Goal: Task Accomplishment & Management: Use online tool/utility

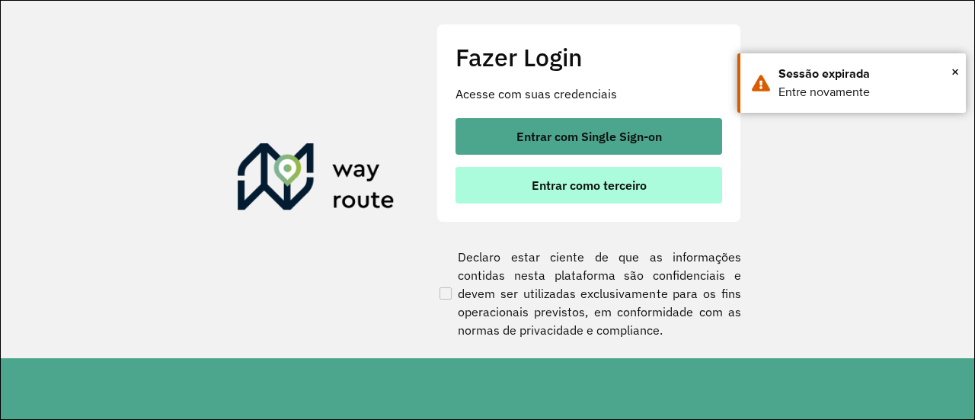
click at [606, 191] on span "Entrar como terceiro" at bounding box center [589, 185] width 115 height 12
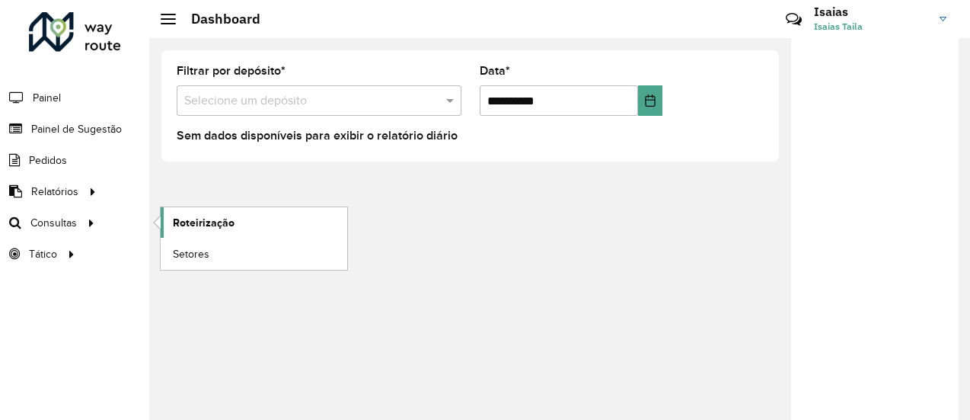
click at [192, 219] on span "Roteirização" at bounding box center [204, 223] width 62 height 16
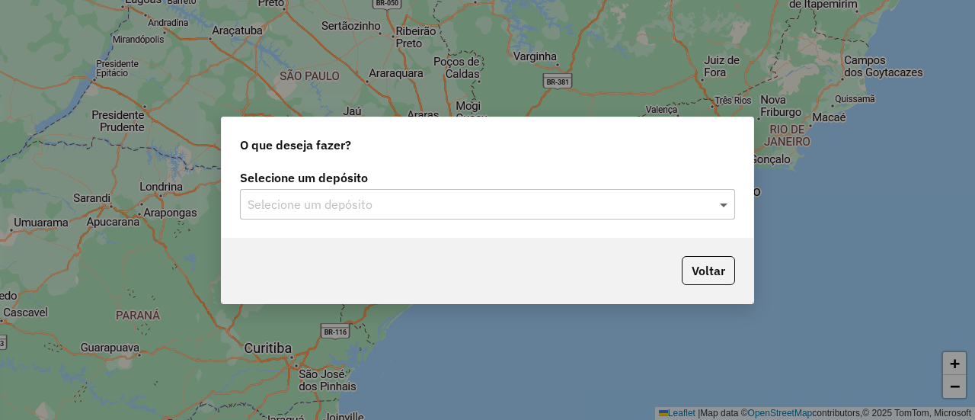
click at [724, 206] on span at bounding box center [725, 204] width 19 height 18
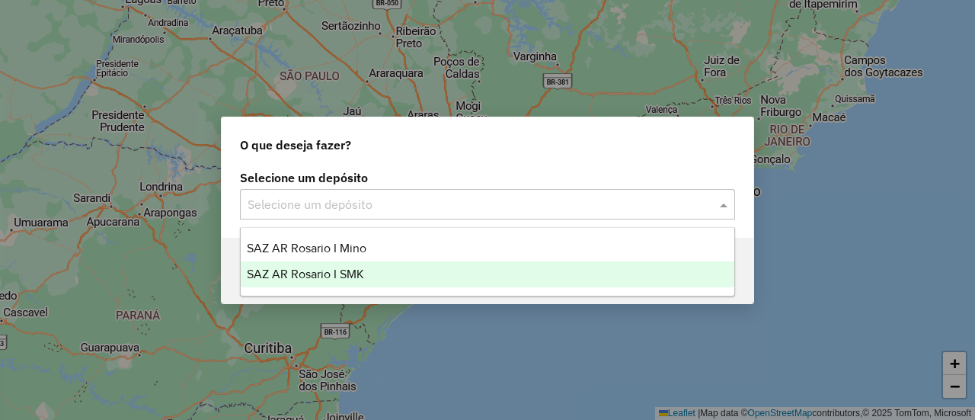
click at [346, 274] on span "SAZ AR Rosario I SMK" at bounding box center [305, 273] width 117 height 13
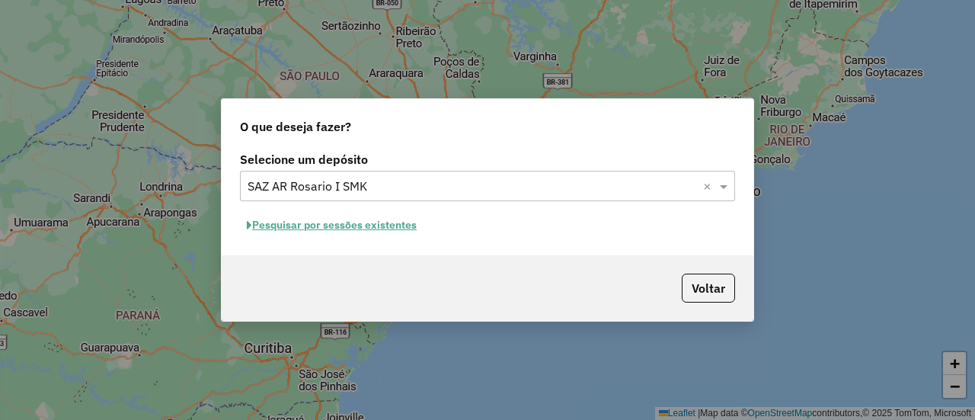
click at [400, 228] on button "Pesquisar por sessões existentes" at bounding box center [332, 225] width 184 height 24
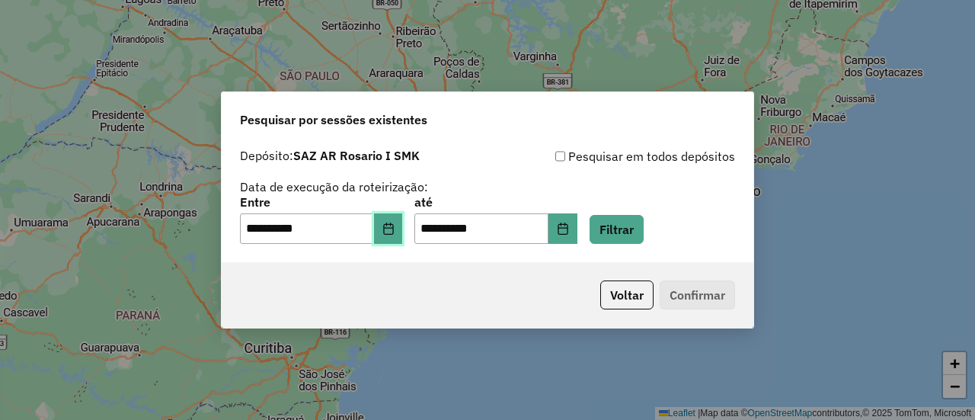
click at [394, 232] on icon "Choose Date" at bounding box center [388, 228] width 12 height 12
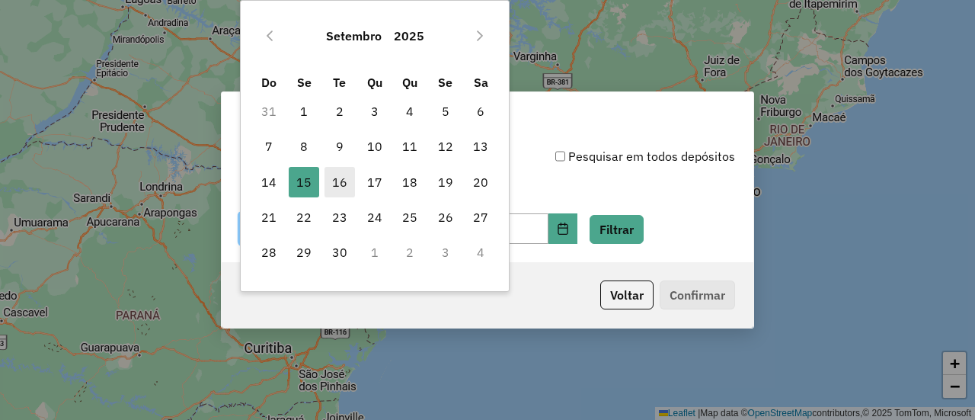
click at [342, 182] on span "16" at bounding box center [339, 182] width 30 height 30
type input "**********"
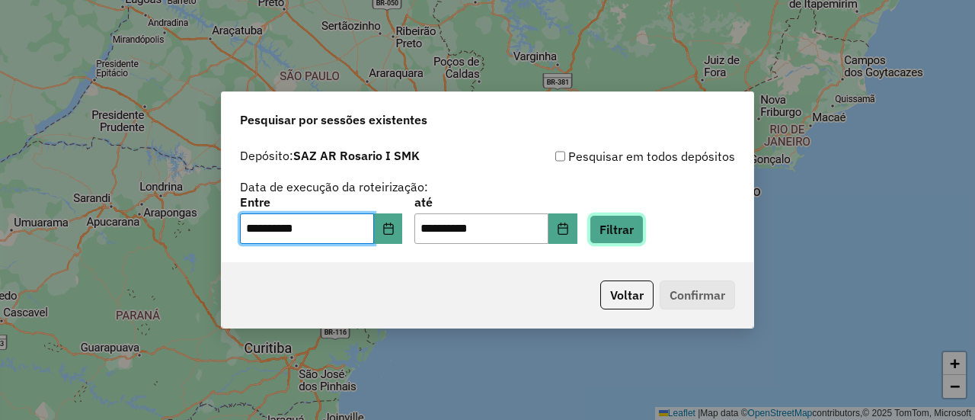
click at [643, 232] on button "Filtrar" at bounding box center [616, 229] width 54 height 29
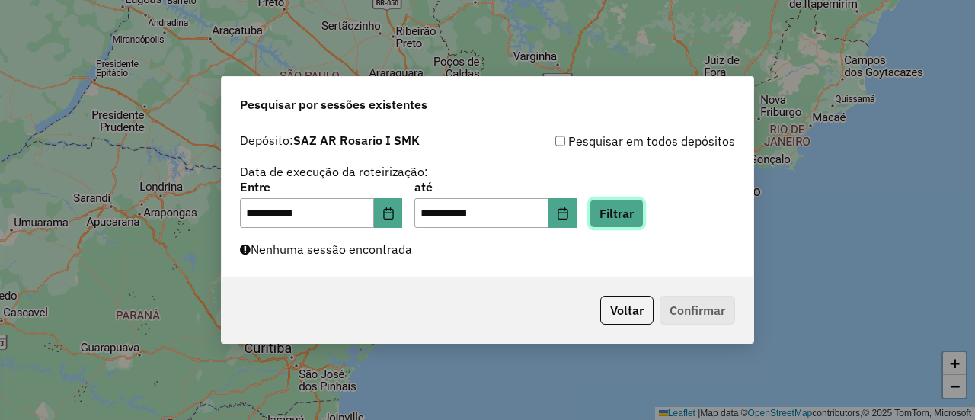
click at [638, 212] on button "Filtrar" at bounding box center [616, 213] width 54 height 29
click at [642, 212] on button "Filtrar" at bounding box center [616, 213] width 54 height 29
click at [642, 209] on button "Filtrar" at bounding box center [616, 213] width 54 height 29
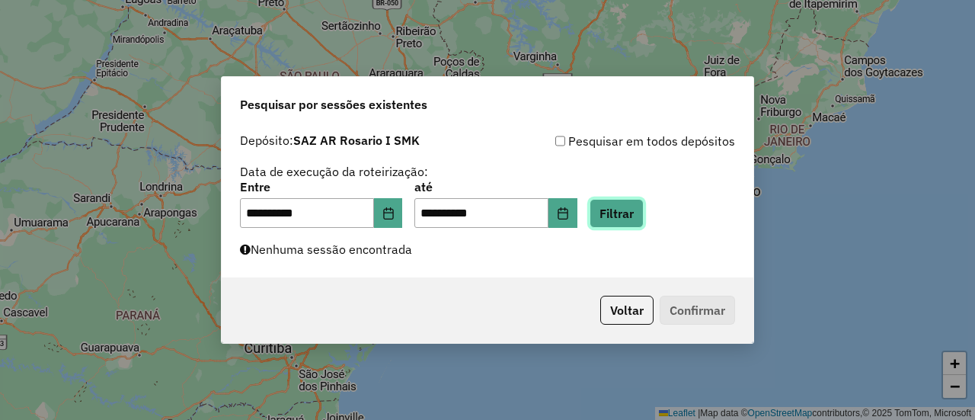
click at [633, 214] on button "Filtrar" at bounding box center [616, 213] width 54 height 29
click at [635, 209] on button "Filtrar" at bounding box center [616, 213] width 54 height 29
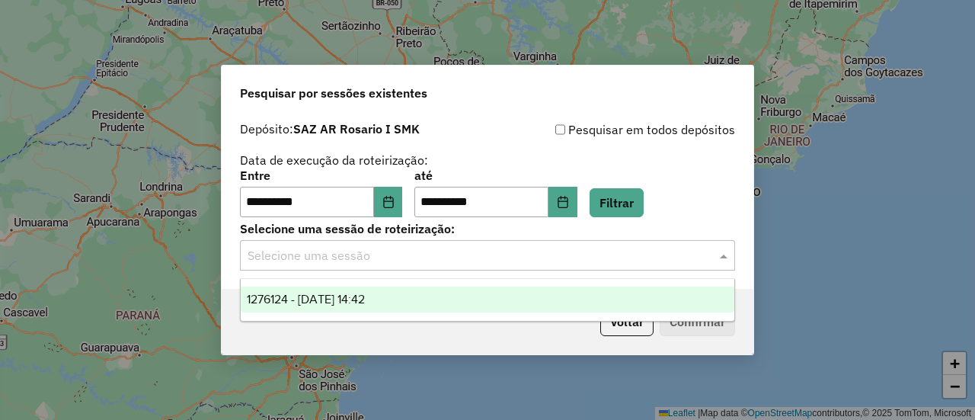
click at [726, 258] on span at bounding box center [725, 255] width 19 height 18
click at [365, 299] on span "1276124 - 16/09/2025 14:42" at bounding box center [306, 298] width 118 height 13
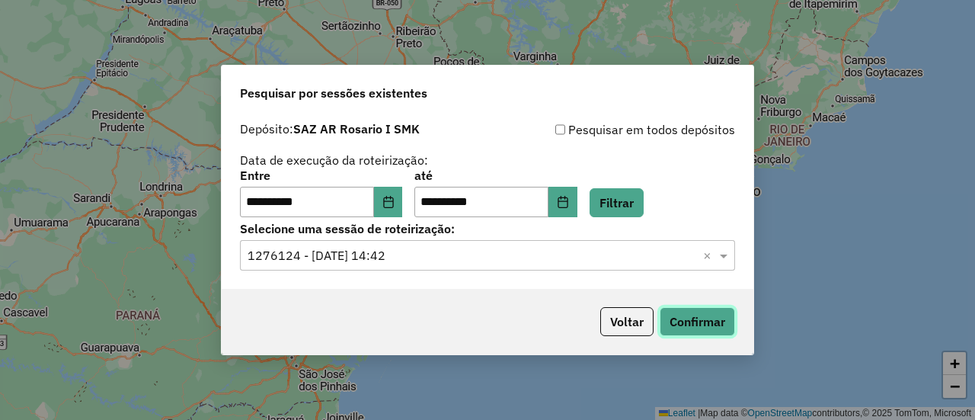
click at [721, 325] on button "Confirmar" at bounding box center [696, 321] width 75 height 29
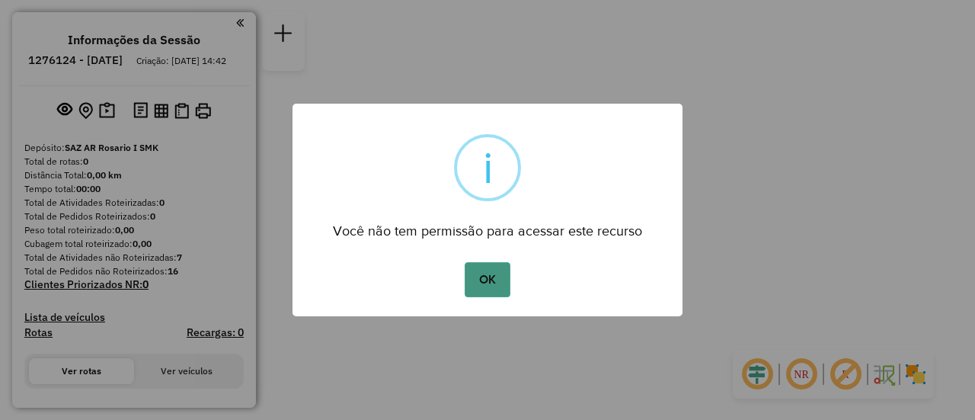
click at [493, 287] on button "OK" at bounding box center [487, 279] width 45 height 35
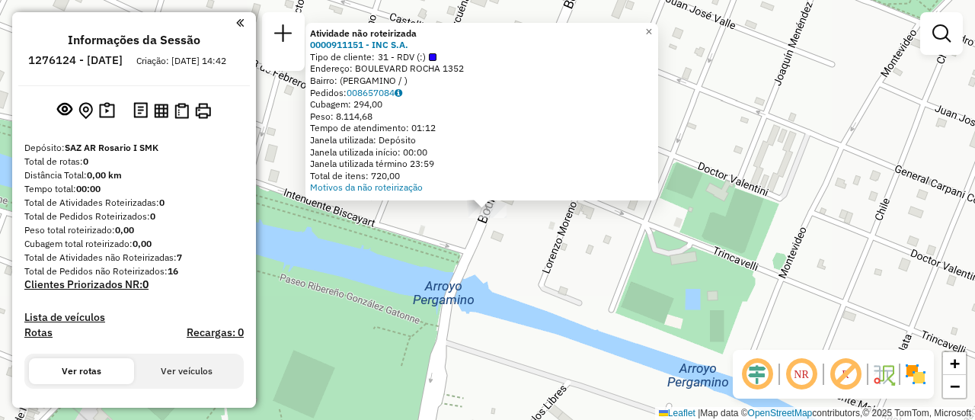
click at [632, 263] on div "Atividade não roteirizada 0000911151 - INC S.A. Tipo de cliente: 31 - RDV (:) E…" at bounding box center [487, 210] width 975 height 420
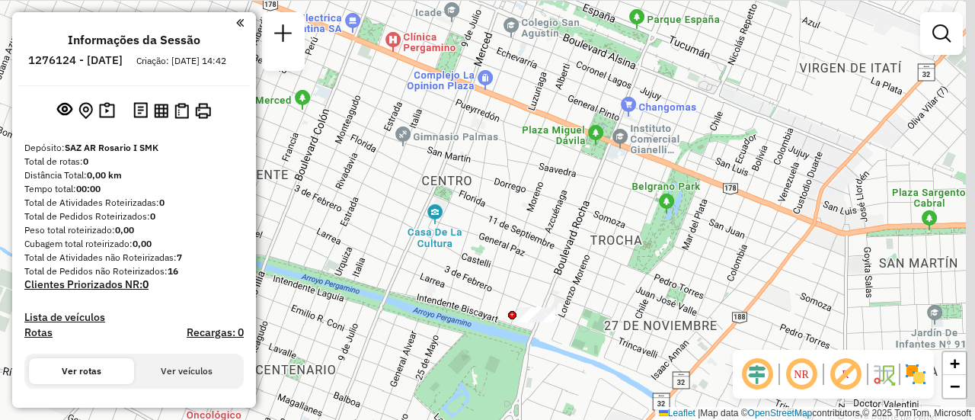
drag, startPoint x: 552, startPoint y: 247, endPoint x: 542, endPoint y: 258, distance: 14.5
click at [542, 258] on div "Janela de atendimento Grade de atendimento Capacidade Transportadoras Veículos …" at bounding box center [487, 210] width 975 height 420
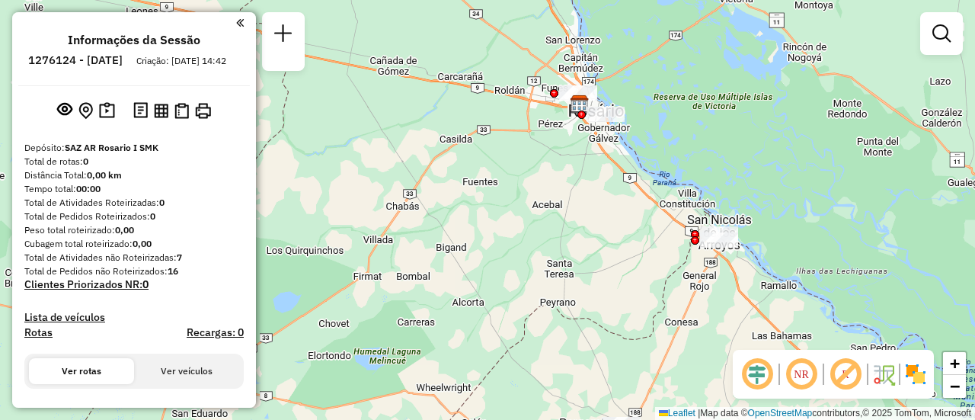
drag, startPoint x: 489, startPoint y: 212, endPoint x: 545, endPoint y: 387, distance: 183.3
click at [545, 387] on div "Janela de atendimento Grade de atendimento Capacidade Transportadoras Veículos …" at bounding box center [487, 210] width 975 height 420
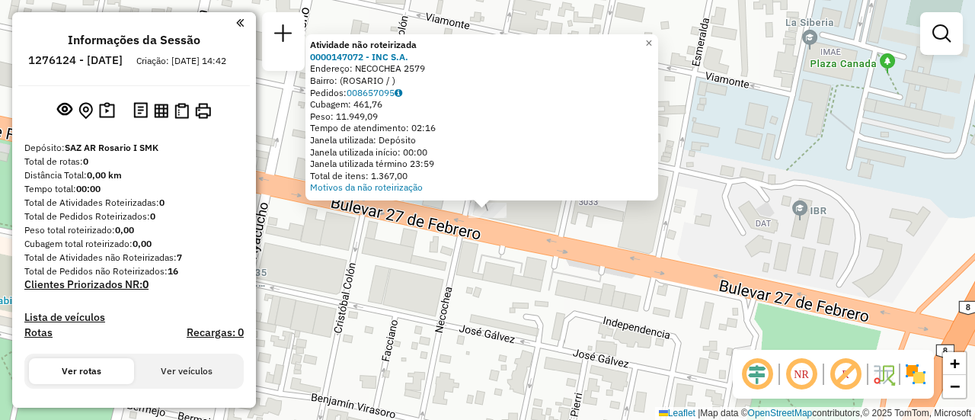
click at [667, 225] on div "Atividade não roteirizada 0000147072 - INC S.A. Endereço: NECOCHEA 2579 Bairro:…" at bounding box center [487, 210] width 975 height 420
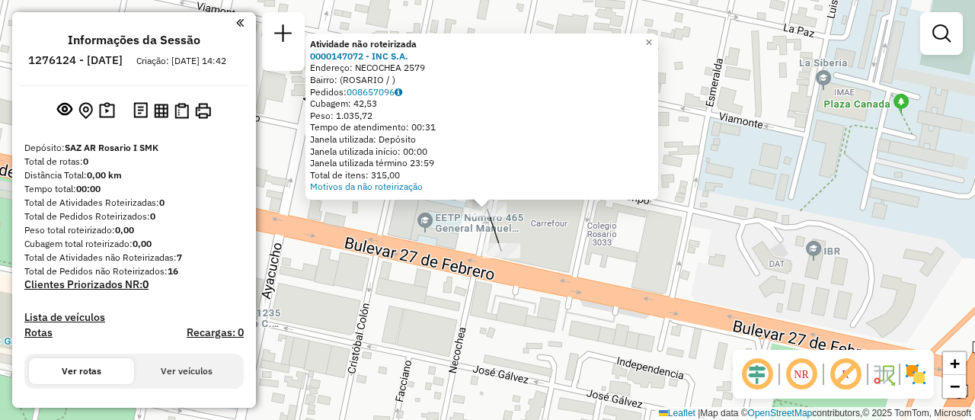
click at [661, 260] on div "Atividade não roteirizada 0000147072 - INC S.A. Endereço: NECOCHEA 2579 Bairro:…" at bounding box center [487, 210] width 975 height 420
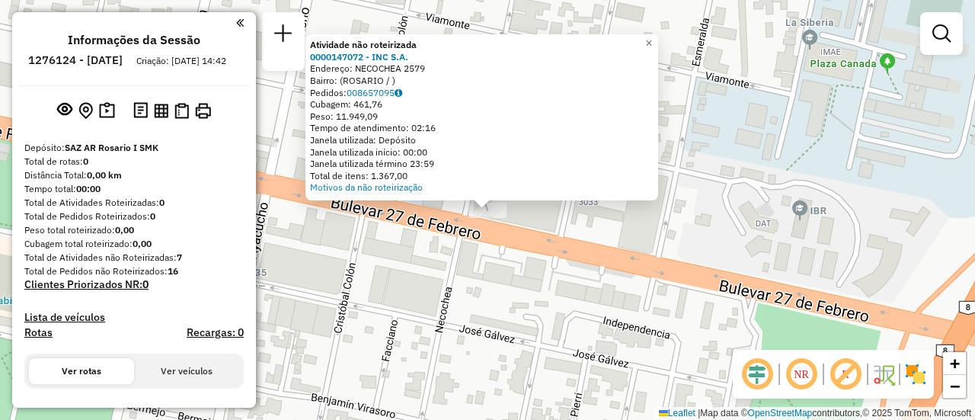
click at [720, 231] on div "Atividade não roteirizada 0000147072 - INC S.A. Endereço: NECOCHEA 2579 Bairro:…" at bounding box center [487, 210] width 975 height 420
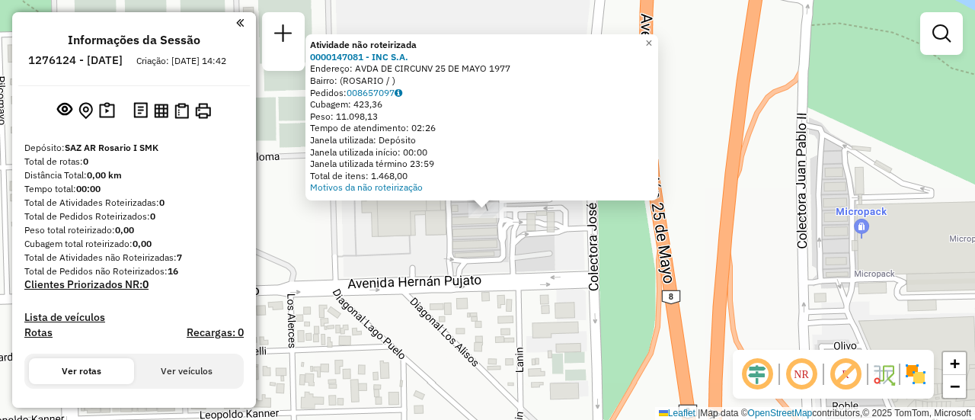
click at [586, 251] on div "Atividade não roteirizada 0000147081 - INC S.A. Endereço: AVDA DE CIRCUNV 25 DE…" at bounding box center [487, 210] width 975 height 420
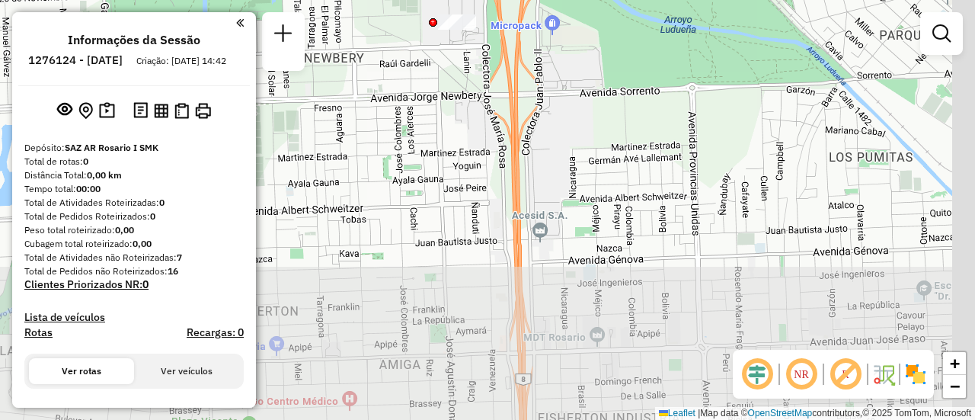
drag, startPoint x: 778, startPoint y: 297, endPoint x: 580, endPoint y: 30, distance: 332.6
click at [661, 69] on div "Janela de atendimento Grade de atendimento Capacidade Transportadoras Veículos …" at bounding box center [487, 210] width 975 height 420
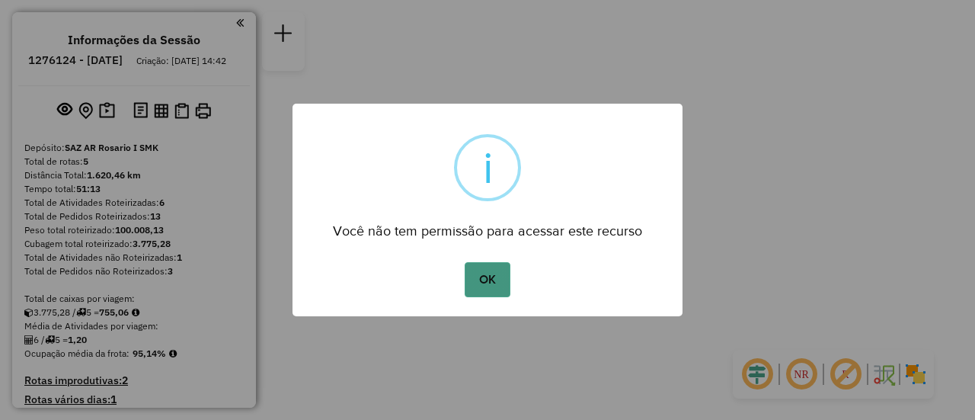
click at [497, 270] on button "OK" at bounding box center [487, 279] width 45 height 35
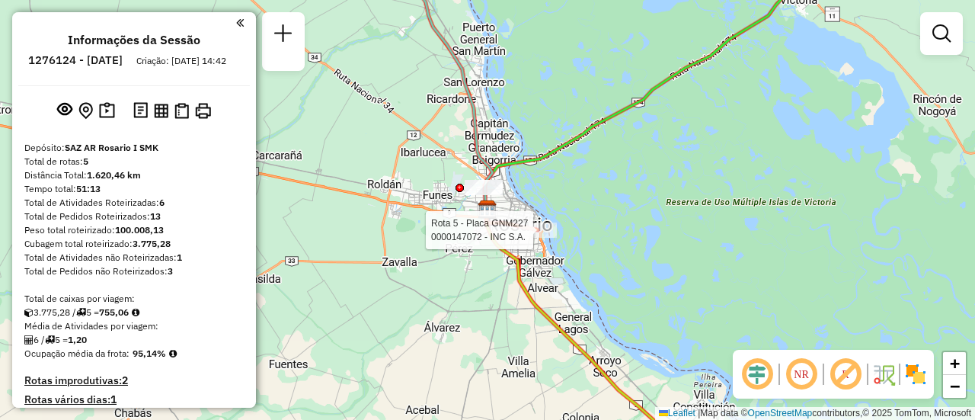
select select "**********"
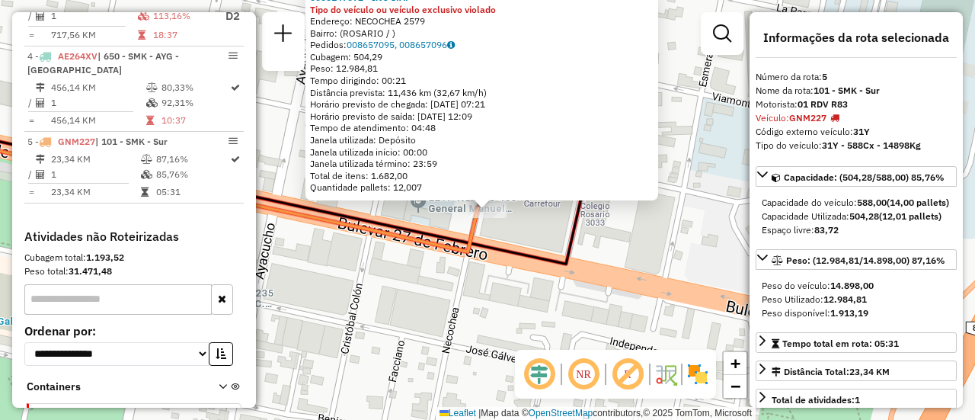
scroll to position [829, 0]
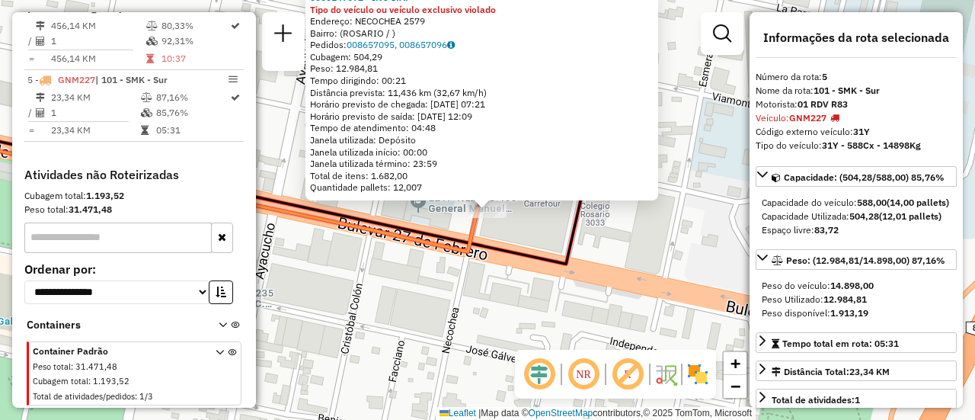
click at [468, 284] on div "0000147072 - INC S.A. Tipo do veículo ou veículo exclusivo violado Endereço: NE…" at bounding box center [487, 210] width 975 height 420
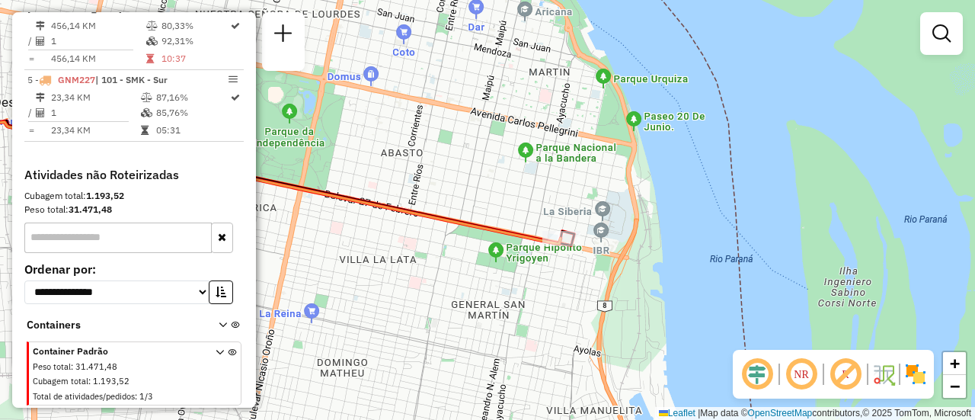
drag, startPoint x: 557, startPoint y: 328, endPoint x: 562, endPoint y: 235, distance: 93.1
click at [561, 239] on div "Janela de atendimento Grade de atendimento Capacidade Transportadoras Veículos …" at bounding box center [487, 210] width 975 height 420
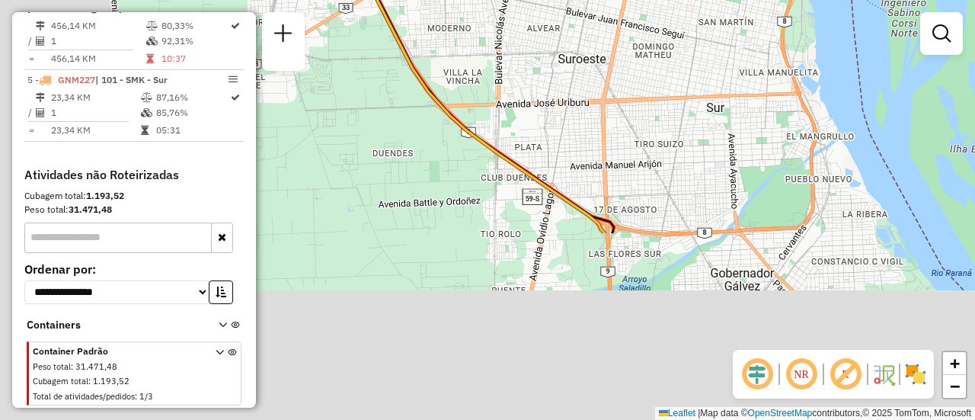
drag, startPoint x: 516, startPoint y: 279, endPoint x: 723, endPoint y: 46, distance: 310.7
click at [720, 47] on div "Janela de atendimento Grade de atendimento Capacidade Transportadoras Veículos …" at bounding box center [487, 210] width 975 height 420
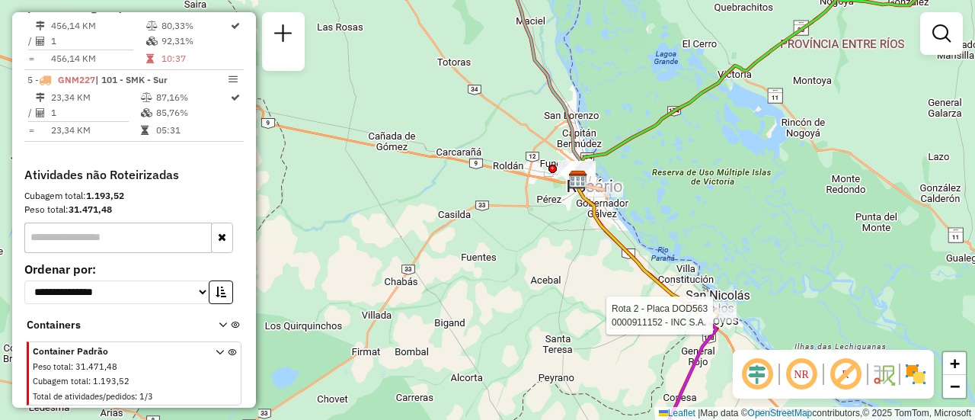
select select "**********"
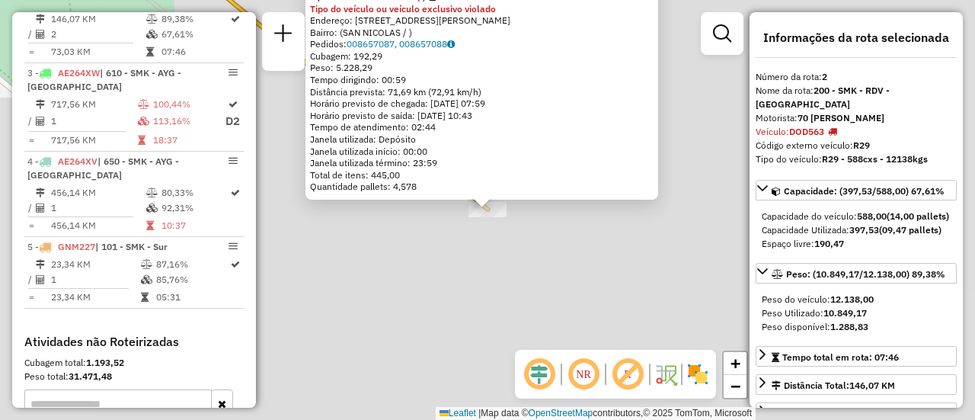
scroll to position [627, 0]
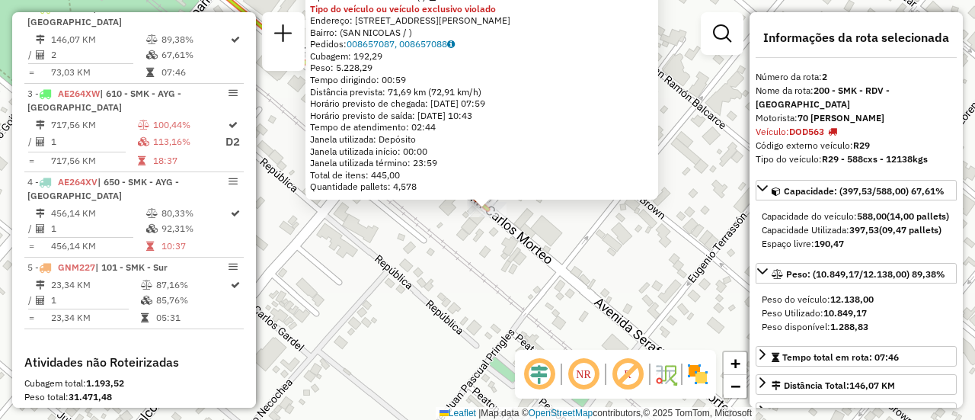
click at [567, 289] on div "0000911152 - INC S.A. Tipo de cliente: 31 - RDV (:) Tipo do veículo ou veículo …" at bounding box center [487, 210] width 975 height 420
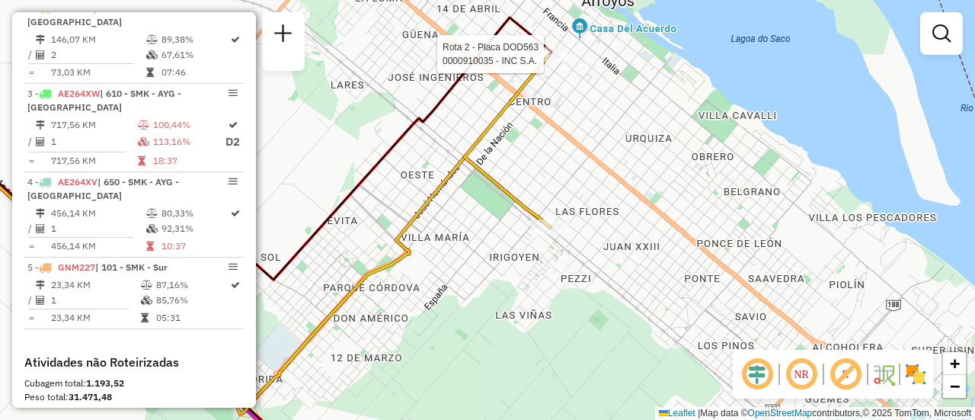
select select "**********"
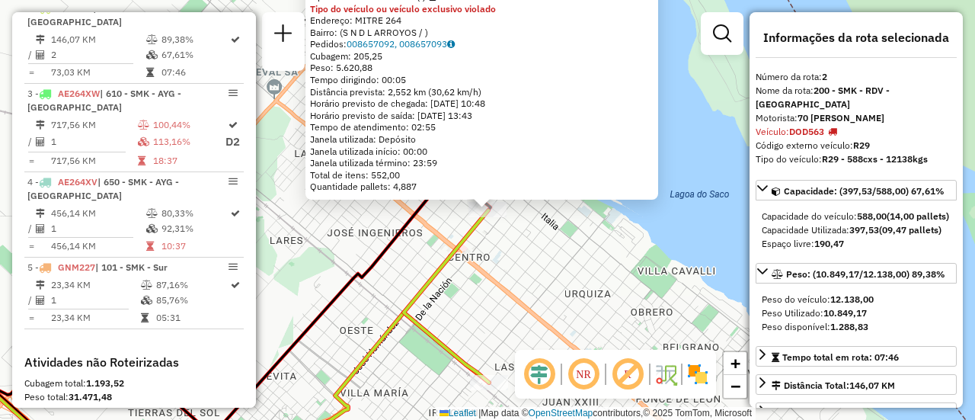
click at [583, 289] on div "0000910035 - INC S.A. Tipo de cliente: 31 - RDV (:) Tipo do veículo ou veículo …" at bounding box center [487, 210] width 975 height 420
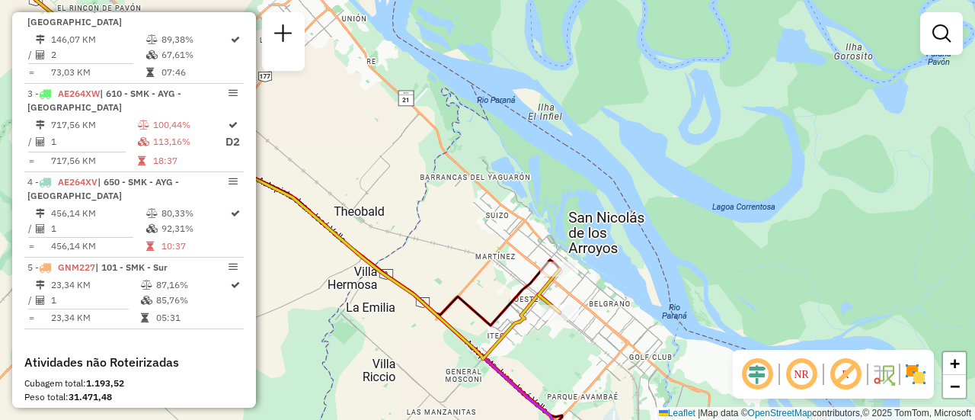
click at [509, 265] on div "Janela de atendimento Grade de atendimento Capacidade Transportadoras Veículos …" at bounding box center [487, 210] width 975 height 420
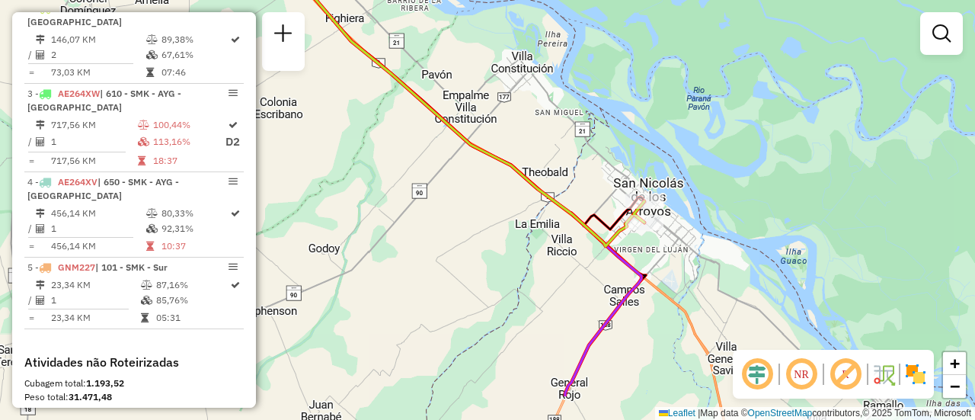
drag, startPoint x: 558, startPoint y: 231, endPoint x: 847, endPoint y: 118, distance: 309.8
click at [845, 119] on div "Rota 2 - Placa DOD563 0000910035 - INC S.A. Janela de atendimento Grade de aten…" at bounding box center [487, 210] width 975 height 420
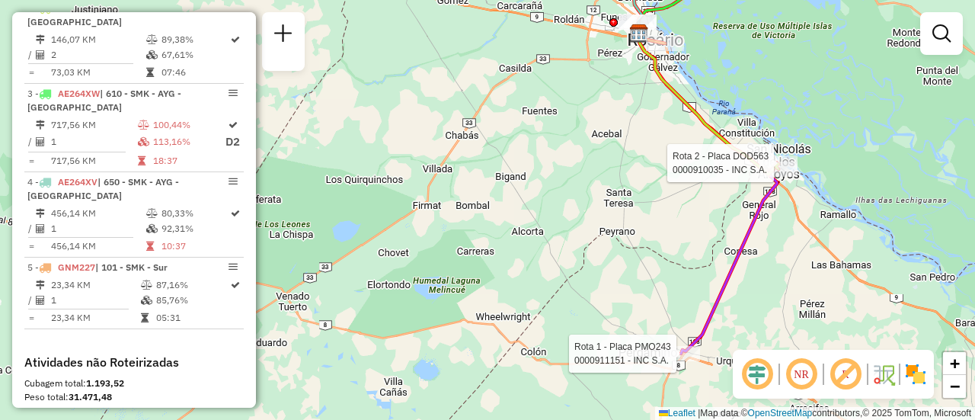
select select "**********"
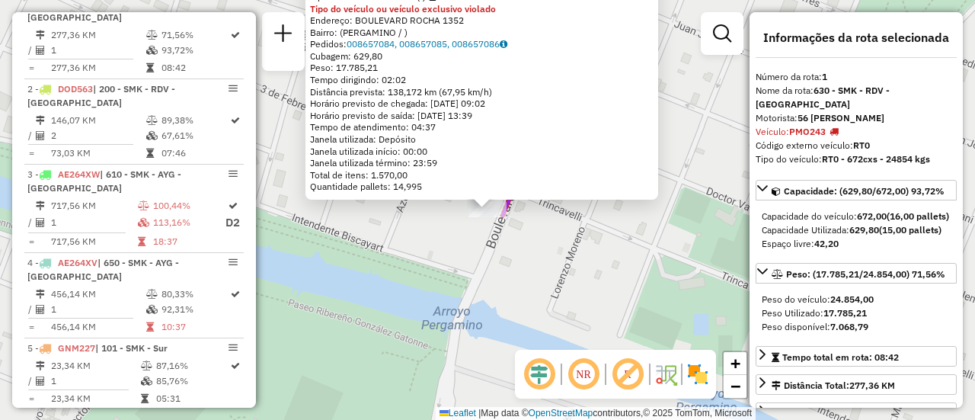
scroll to position [542, 0]
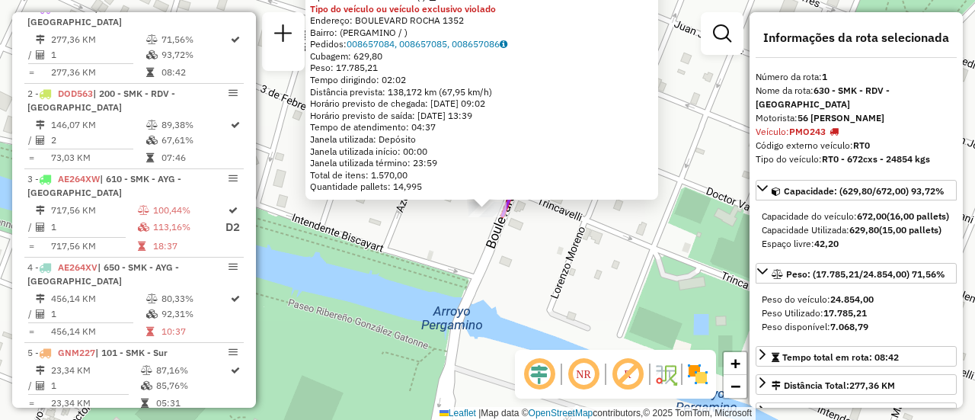
click at [624, 257] on div "0000911151 - INC S.A. Tipo de cliente: 31 - RDV (:) Tipo do veículo ou veículo …" at bounding box center [487, 210] width 975 height 420
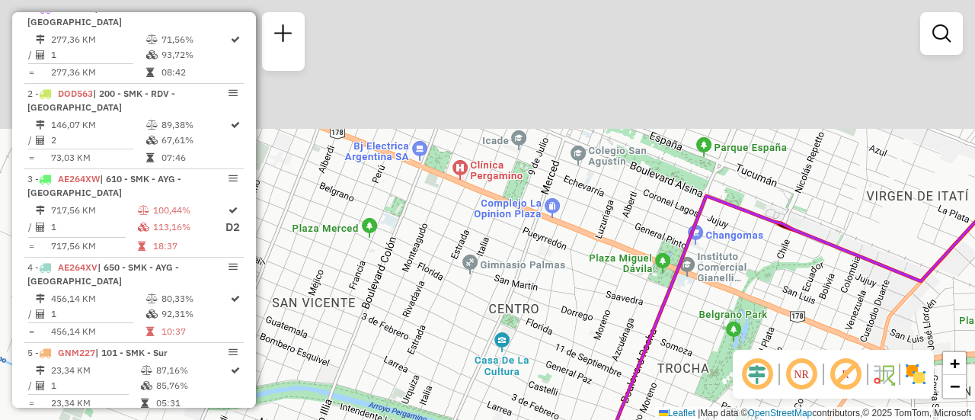
drag, startPoint x: 553, startPoint y: 127, endPoint x: 569, endPoint y: 329, distance: 202.4
click at [569, 329] on div "Janela de atendimento Grade de atendimento Capacidade Transportadoras Veículos …" at bounding box center [487, 210] width 975 height 420
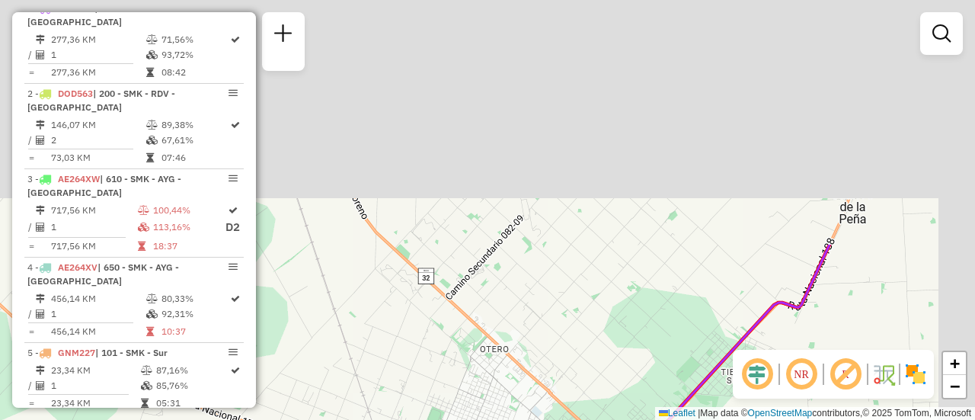
drag, startPoint x: 666, startPoint y: 129, endPoint x: 556, endPoint y: 416, distance: 307.3
click at [556, 416] on div "Janela de atendimento Grade de atendimento Capacidade Transportadoras Veículos …" at bounding box center [487, 210] width 975 height 420
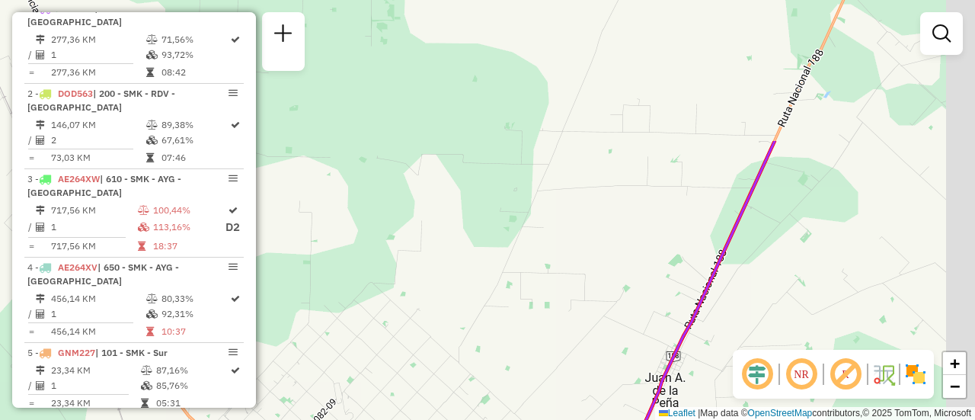
drag, startPoint x: 500, startPoint y: 455, endPoint x: 529, endPoint y: 357, distance: 102.6
click at [493, 419] on html "Aguarde... Pop-up bloqueado! Seu navegador bloqueou automáticamente a abertura …" at bounding box center [487, 210] width 975 height 420
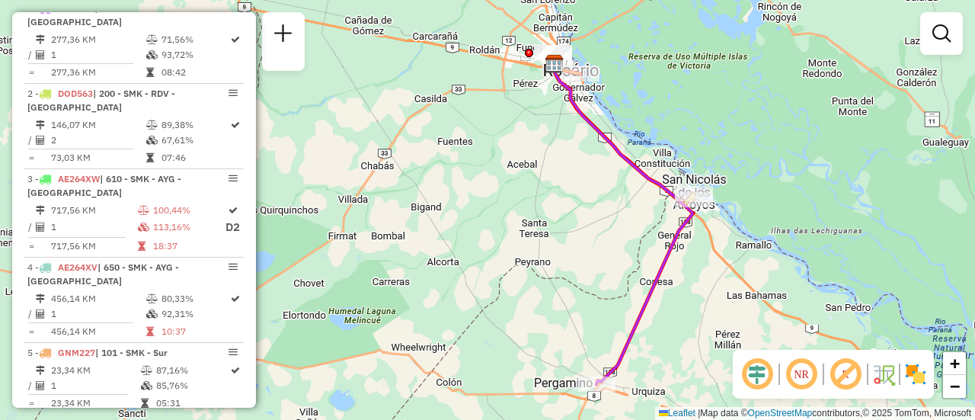
drag, startPoint x: 606, startPoint y: 184, endPoint x: 704, endPoint y: 332, distance: 177.6
click at [679, 321] on div "Janela de atendimento Grade de atendimento Capacidade Transportadoras Veículos …" at bounding box center [487, 210] width 975 height 420
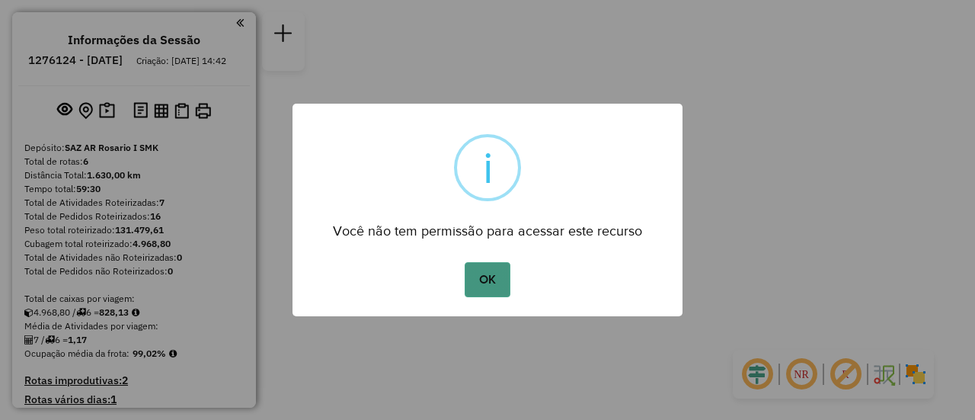
click at [492, 272] on button "OK" at bounding box center [487, 279] width 45 height 35
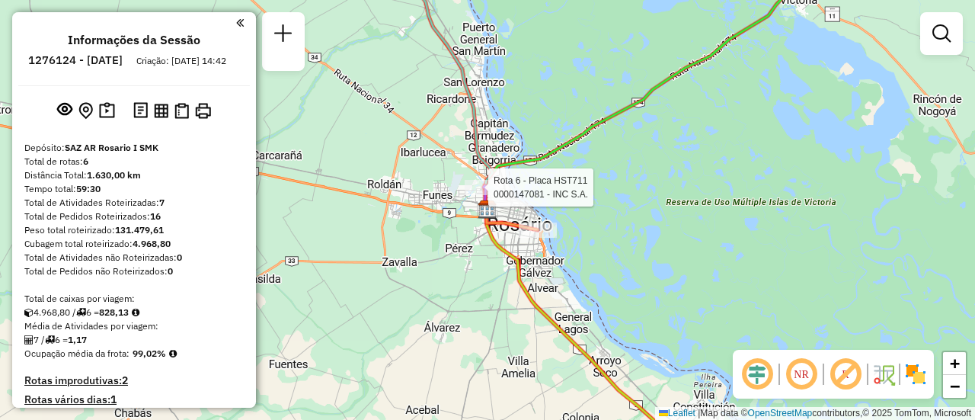
select select "**********"
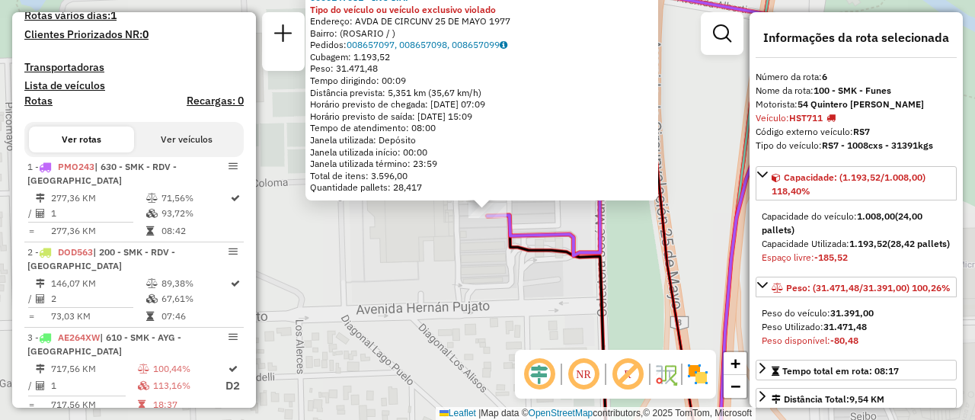
scroll to position [660, 0]
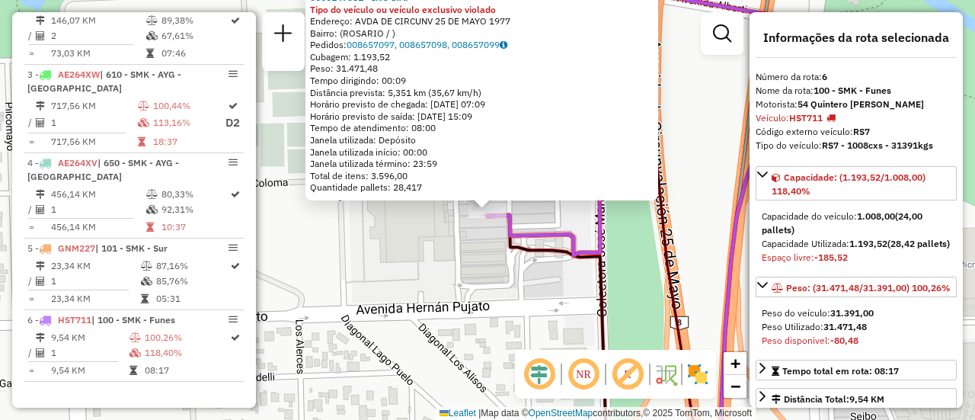
click at [468, 267] on div "0000147081 - INC S.A. Tipo do veículo ou veículo exclusivo violado Endereço: AV…" at bounding box center [487, 210] width 975 height 420
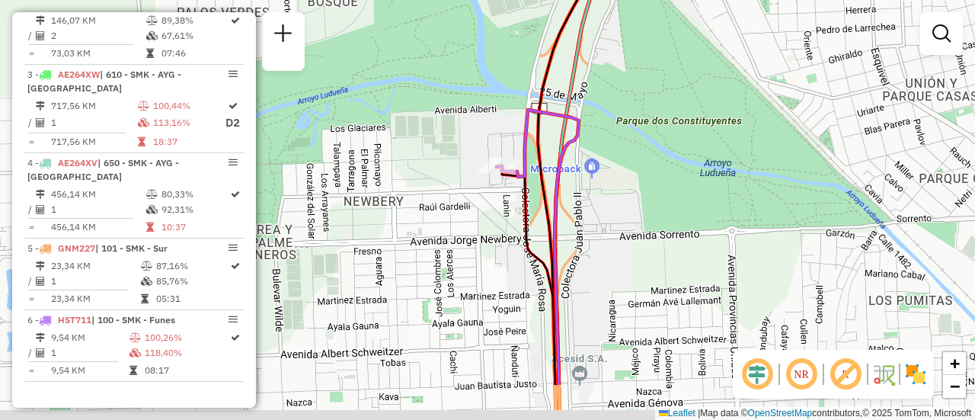
drag, startPoint x: 604, startPoint y: 278, endPoint x: 413, endPoint y: 142, distance: 234.3
click at [497, 145] on icon at bounding box center [538, 247] width 82 height 275
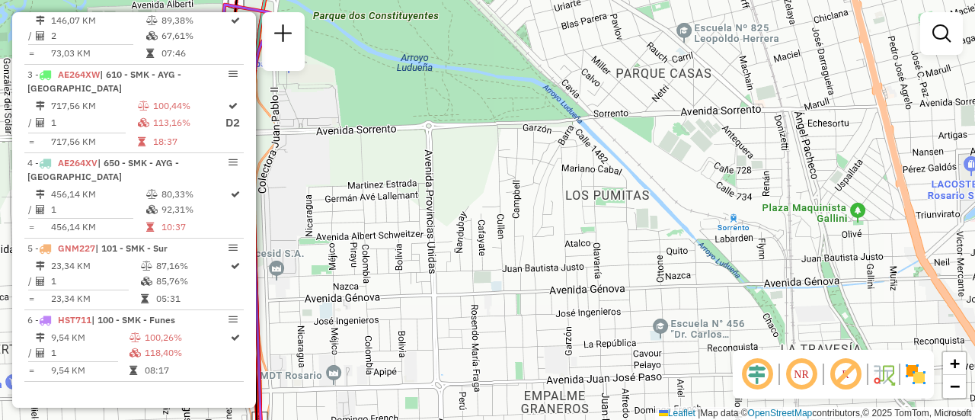
drag, startPoint x: 129, startPoint y: 142, endPoint x: 253, endPoint y: 153, distance: 124.6
click at [253, 153] on div "Informações da Sessão 1276124 - 16/09/2025 Criação: 15/09/2025 14:42 Depósito: …" at bounding box center [134, 209] width 244 height 395
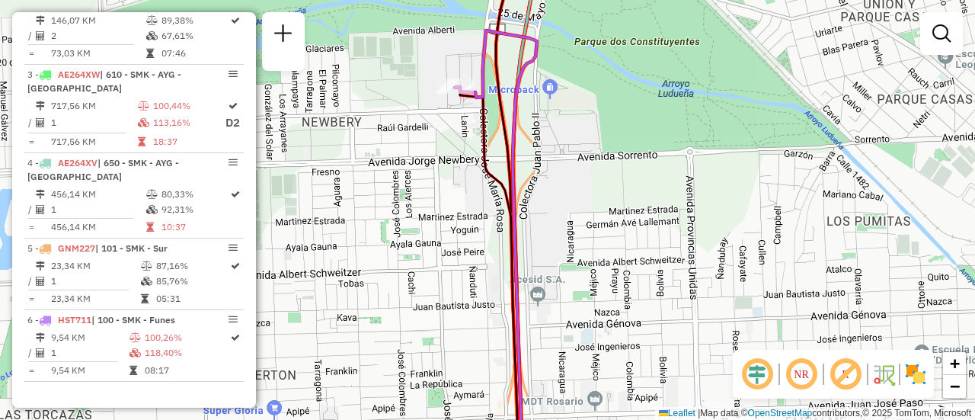
drag, startPoint x: 363, startPoint y: 167, endPoint x: 624, endPoint y: 193, distance: 262.5
click at [624, 193] on div "Janela de atendimento Grade de atendimento Capacidade Transportadoras Veículos …" at bounding box center [487, 210] width 975 height 420
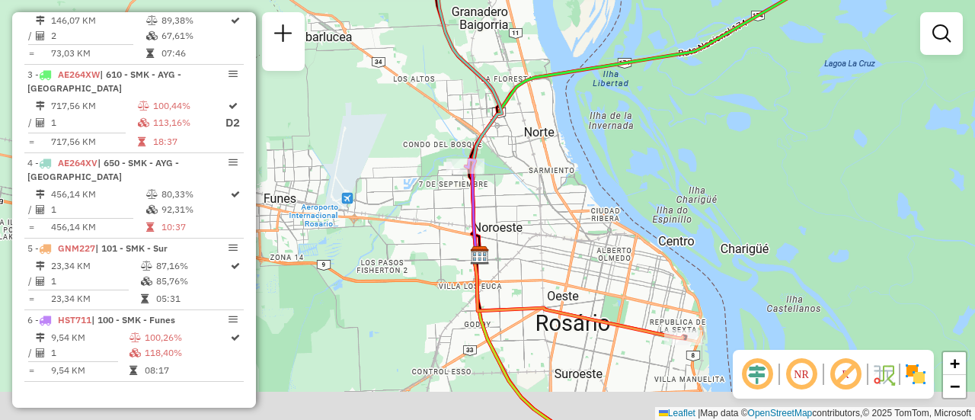
drag, startPoint x: 519, startPoint y: 268, endPoint x: 599, endPoint y: 54, distance: 228.7
click at [599, 55] on div "Janela de atendimento Grade de atendimento Capacidade Transportadoras Veículos …" at bounding box center [487, 210] width 975 height 420
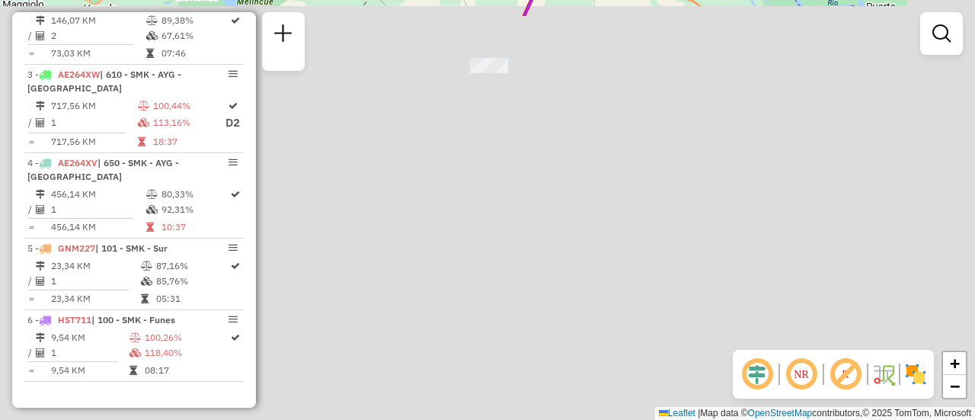
drag, startPoint x: 572, startPoint y: 330, endPoint x: 391, endPoint y: -92, distance: 458.9
click at [391, 0] on html "Aguarde... Pop-up bloqueado! Seu navegador bloqueou automáticamente a abertura …" at bounding box center [487, 210] width 975 height 420
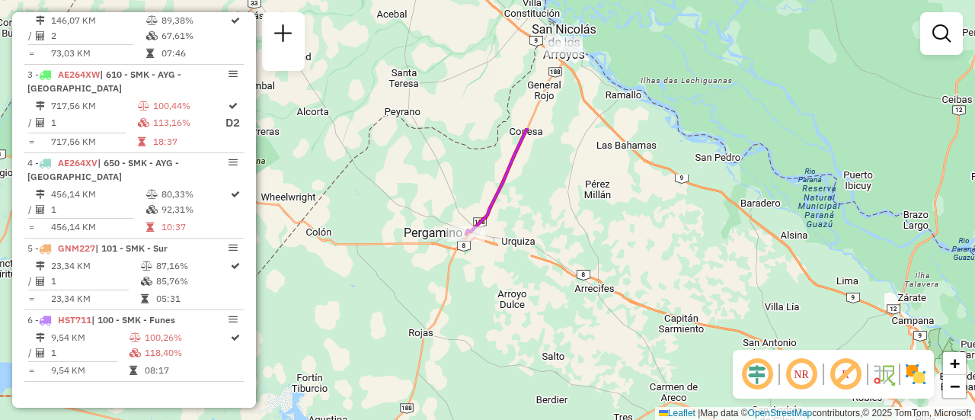
drag, startPoint x: 551, startPoint y: 66, endPoint x: 554, endPoint y: 313, distance: 246.7
click at [544, 318] on div "Janela de atendimento Grade de atendimento Capacidade Transportadoras Veículos …" at bounding box center [487, 210] width 975 height 420
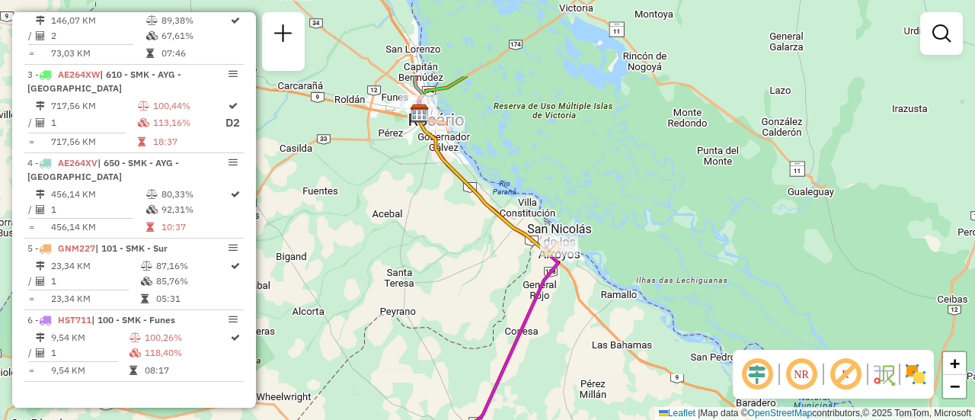
drag, startPoint x: 473, startPoint y: 145, endPoint x: 453, endPoint y: 263, distance: 119.7
click at [453, 263] on div "Janela de atendimento Grade de atendimento Capacidade Transportadoras Veículos …" at bounding box center [487, 210] width 975 height 420
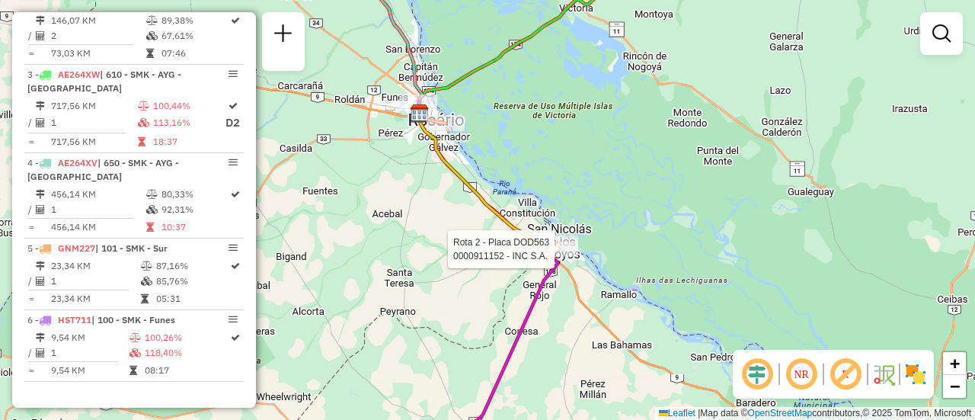
select select "**********"
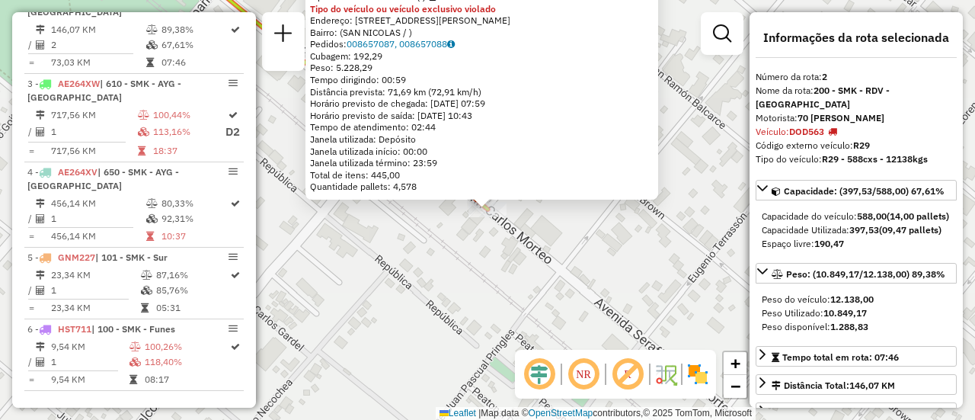
scroll to position [627, 0]
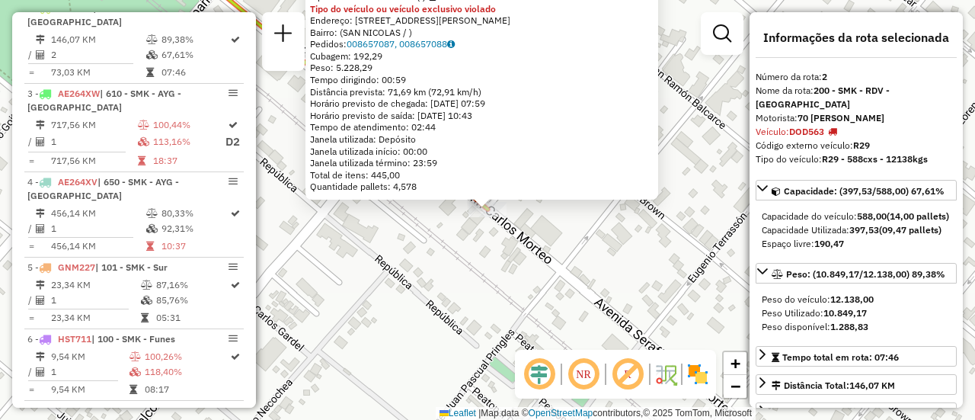
click at [530, 259] on div "0000911152 - INC S.A. Tipo de cliente: 31 - RDV (:) Tipo do veículo ou veículo …" at bounding box center [487, 210] width 975 height 420
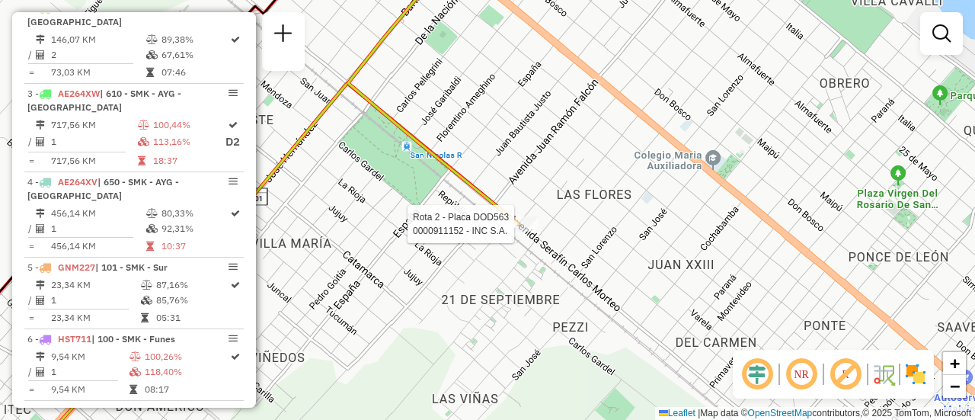
select select "**********"
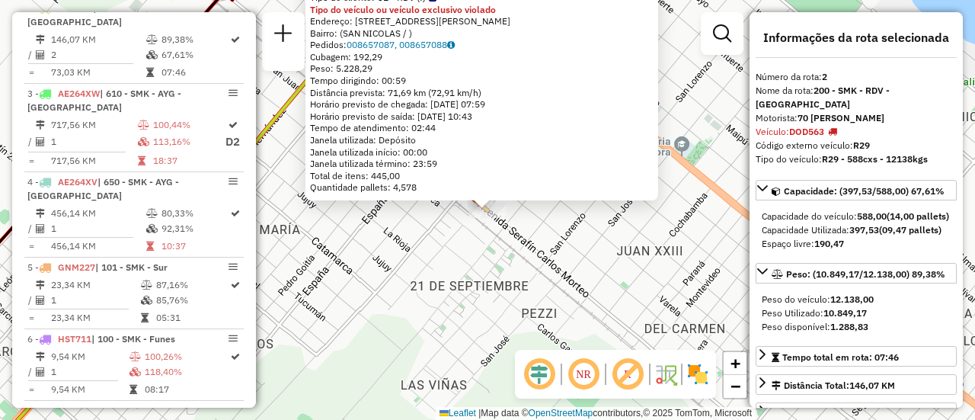
click at [548, 218] on div "0000911152 - INC S.A. Tipo de cliente: 31 - RDV (:) Tipo do veículo ou veículo …" at bounding box center [487, 210] width 975 height 420
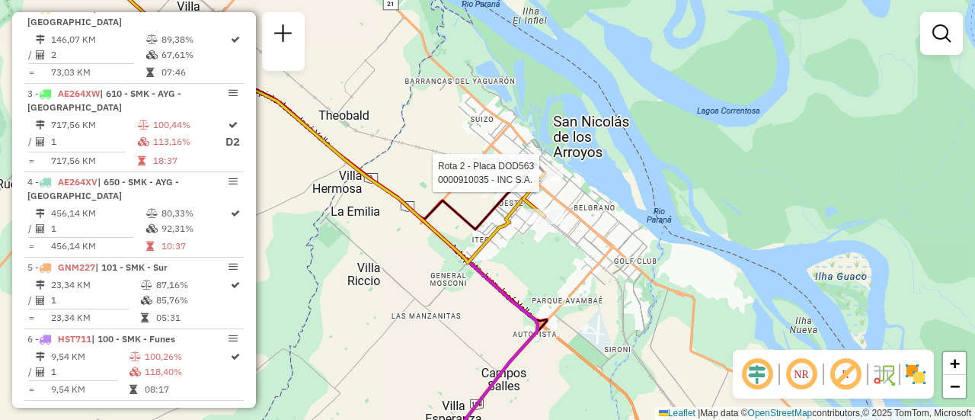
select select "**********"
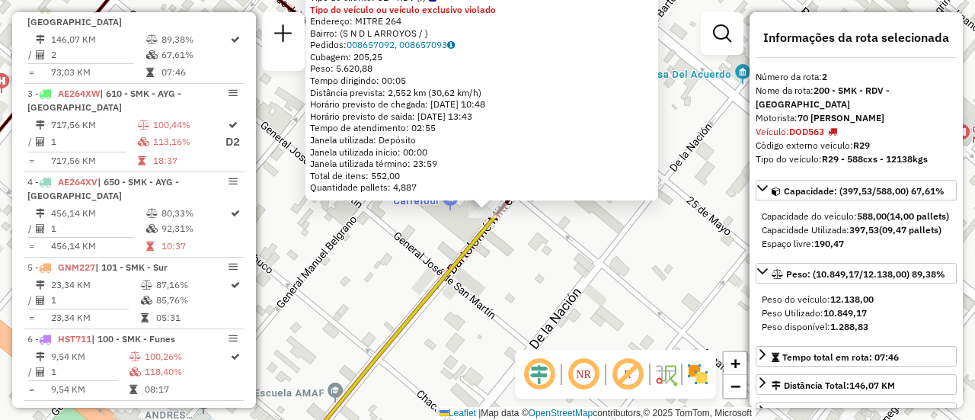
click at [372, 252] on div "0000910035 - INC S.A. Tipo de cliente: 31 - RDV (:) Tipo do veículo ou veículo …" at bounding box center [487, 210] width 975 height 420
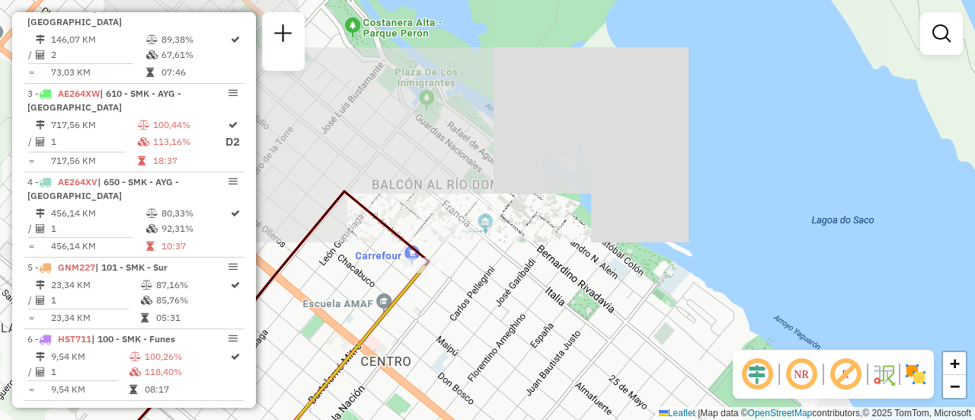
drag, startPoint x: 377, startPoint y: 321, endPoint x: 745, endPoint y: 86, distance: 436.6
click at [424, 267] on icon at bounding box center [344, 363] width 160 height 192
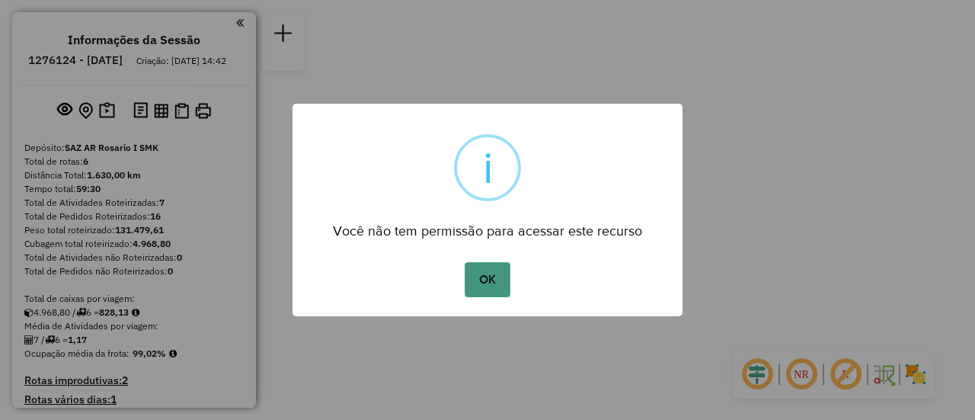
click at [486, 276] on button "OK" at bounding box center [487, 279] width 45 height 35
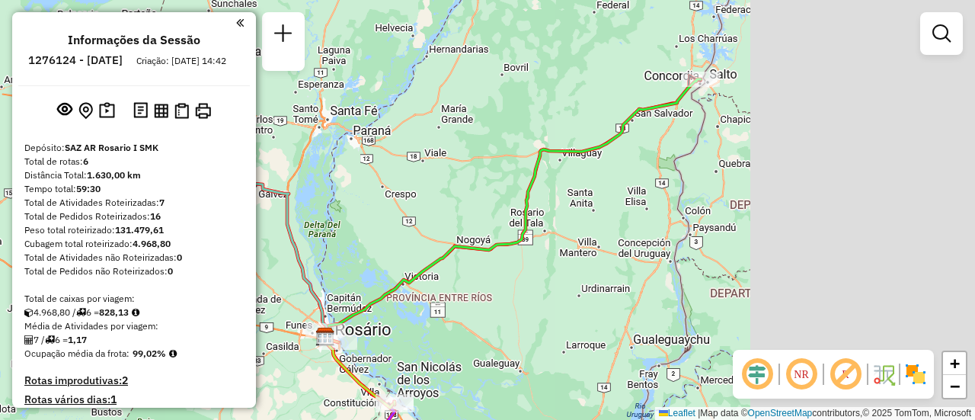
drag, startPoint x: 861, startPoint y: 187, endPoint x: 560, endPoint y: 235, distance: 305.3
click at [558, 244] on div "Janela de atendimento Grade de atendimento Capacidade Transportadoras Veículos …" at bounding box center [487, 210] width 975 height 420
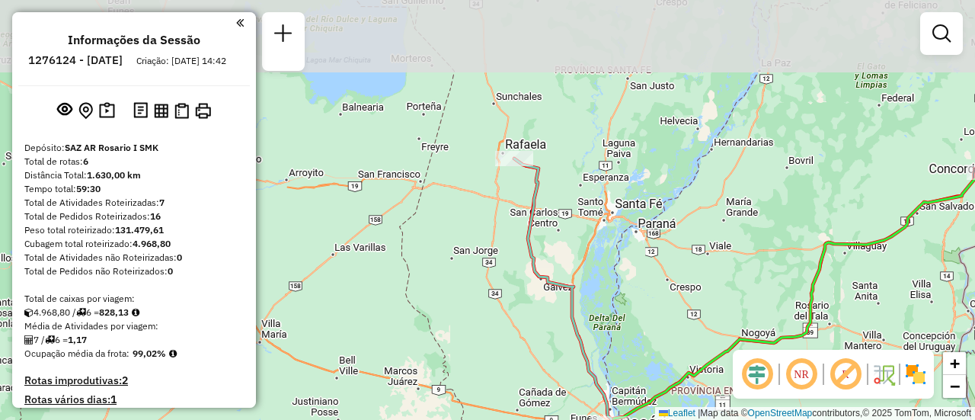
drag, startPoint x: 398, startPoint y: 127, endPoint x: 740, endPoint y: 203, distance: 350.9
click at [738, 203] on div "Janela de atendimento Grade de atendimento Capacidade Transportadoras Veículos …" at bounding box center [487, 210] width 975 height 420
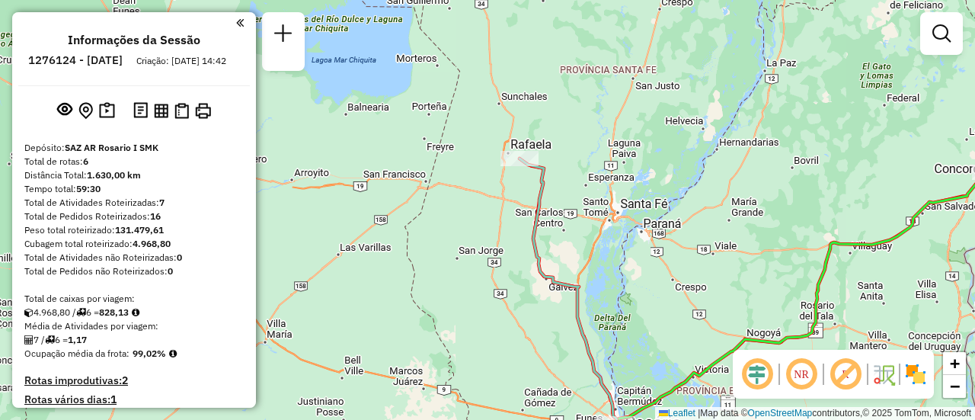
drag, startPoint x: 532, startPoint y: 301, endPoint x: 686, endPoint y: 184, distance: 193.0
click at [685, 186] on div "Janela de atendimento Grade de atendimento Capacidade Transportadoras Veículos …" at bounding box center [487, 210] width 975 height 420
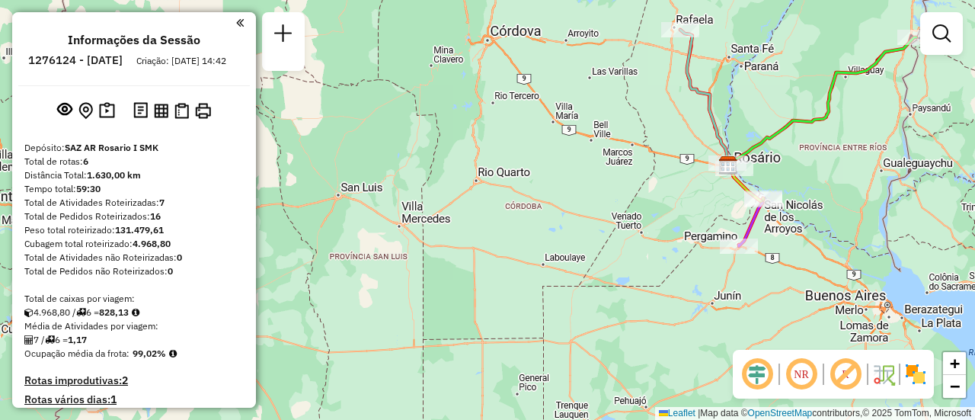
drag, startPoint x: 669, startPoint y: 283, endPoint x: 653, endPoint y: 128, distance: 155.4
click at [653, 128] on div "Janela de atendimento Grade de atendimento Capacidade Transportadoras Veículos …" at bounding box center [487, 210] width 975 height 420
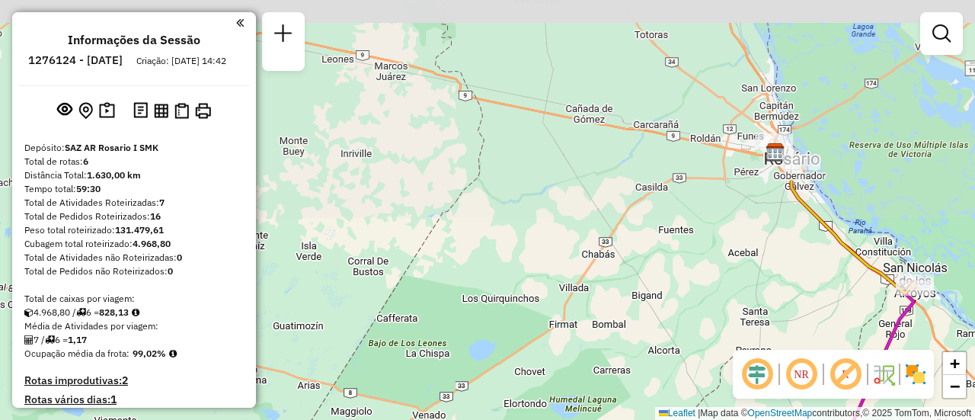
drag, startPoint x: 767, startPoint y: 72, endPoint x: 730, endPoint y: 302, distance: 232.9
click at [730, 302] on div "Janela de atendimento Grade de atendimento Capacidade Transportadoras Veículos …" at bounding box center [487, 210] width 975 height 420
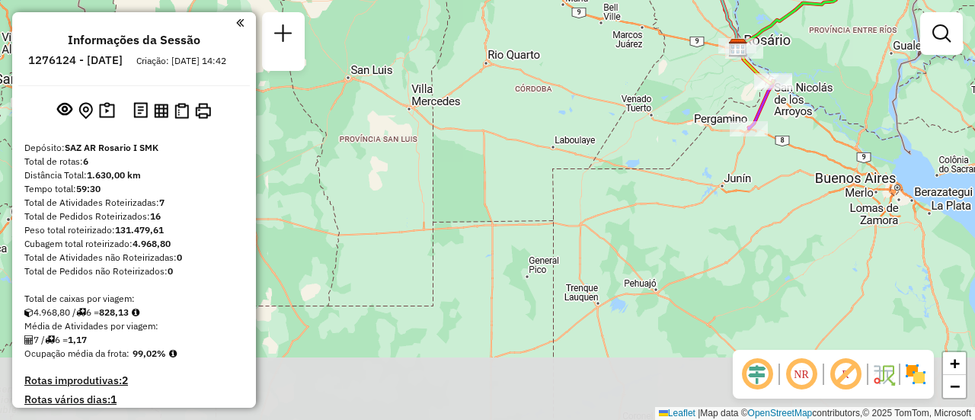
drag, startPoint x: 599, startPoint y: 296, endPoint x: 647, endPoint y: 100, distance: 202.1
click at [647, 100] on div "Janela de atendimento Grade de atendimento Capacidade Transportadoras Veículos …" at bounding box center [487, 210] width 975 height 420
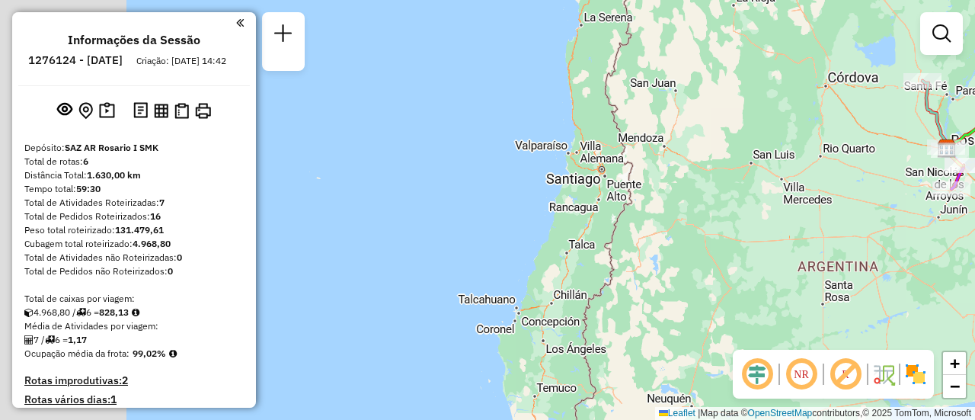
drag, startPoint x: 654, startPoint y: 219, endPoint x: 914, endPoint y: 235, distance: 260.2
click at [914, 235] on div "Janela de atendimento Grade de atendimento Capacidade Transportadoras Veículos …" at bounding box center [487, 210] width 975 height 420
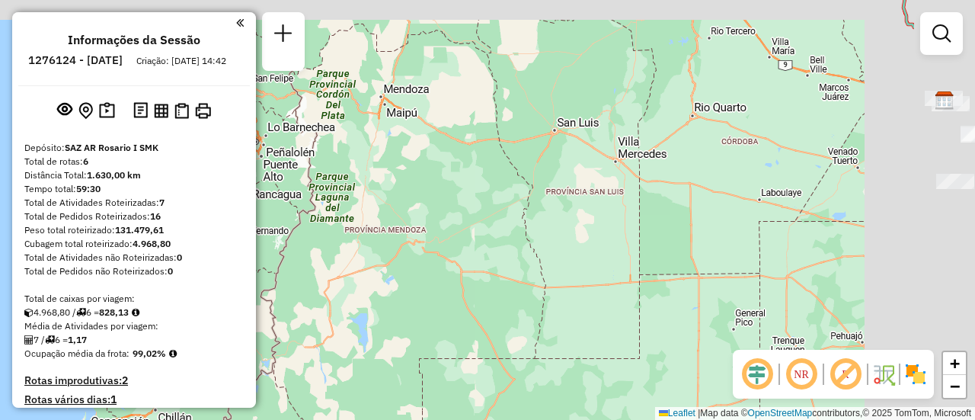
drag, startPoint x: 796, startPoint y: 232, endPoint x: 488, endPoint y: 292, distance: 313.3
click at [488, 292] on div "Janela de atendimento Grade de atendimento Capacidade Transportadoras Veículos …" at bounding box center [487, 210] width 975 height 420
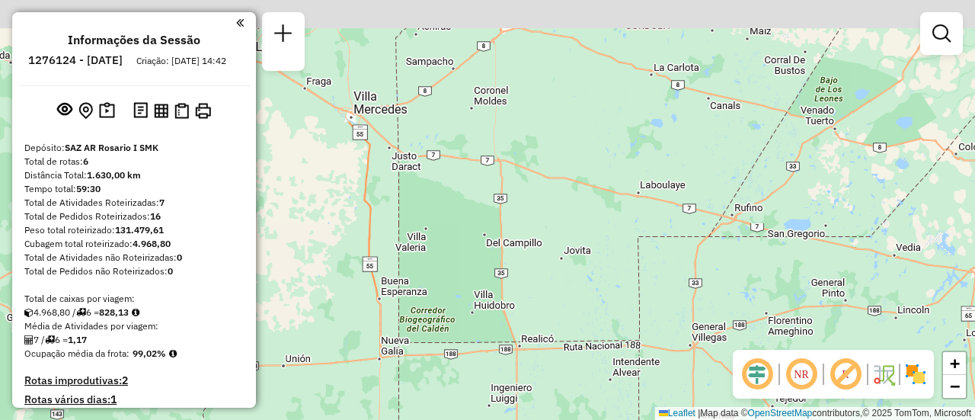
drag, startPoint x: 761, startPoint y: 202, endPoint x: 511, endPoint y: 280, distance: 261.8
click at [401, 327] on div "Janela de atendimento Grade de atendimento Capacidade Transportadoras Veículos …" at bounding box center [487, 210] width 975 height 420
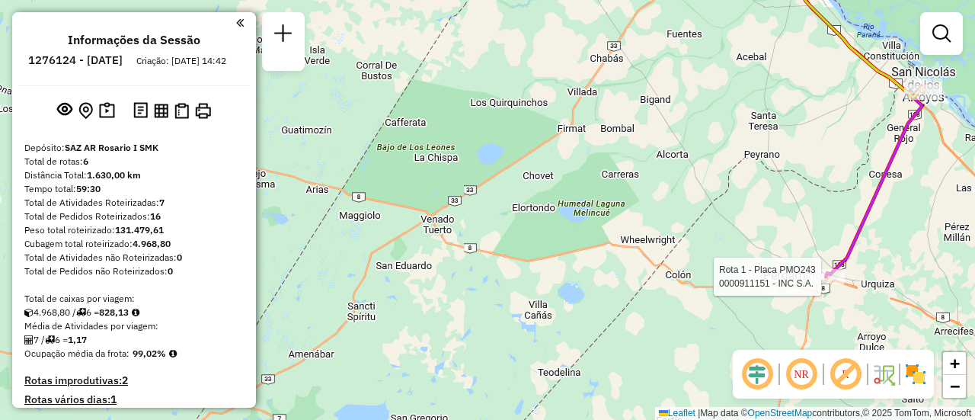
select select "**********"
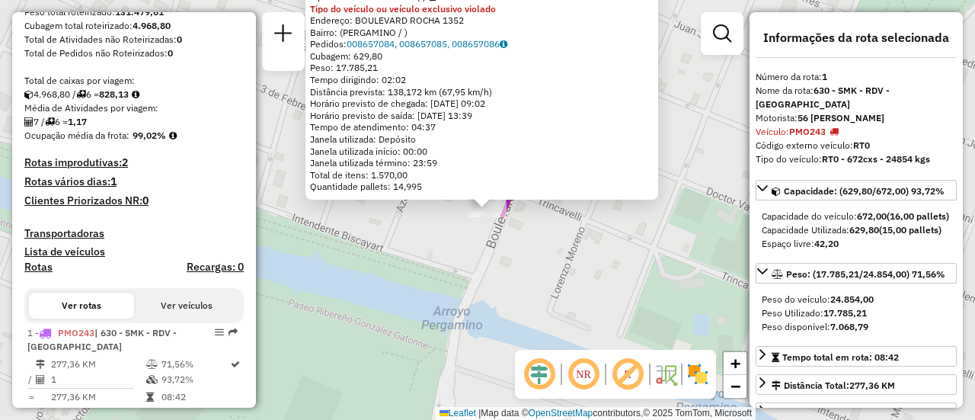
scroll to position [542, 0]
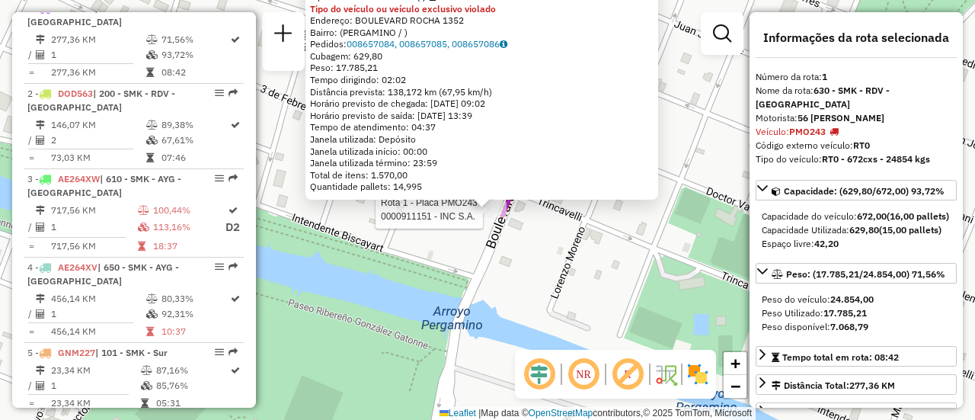
click at [607, 276] on div "Rota 1 - Placa PMO243 0000911151 - INC S.A. 0000911151 - INC S.A. Tipo de clien…" at bounding box center [487, 210] width 975 height 420
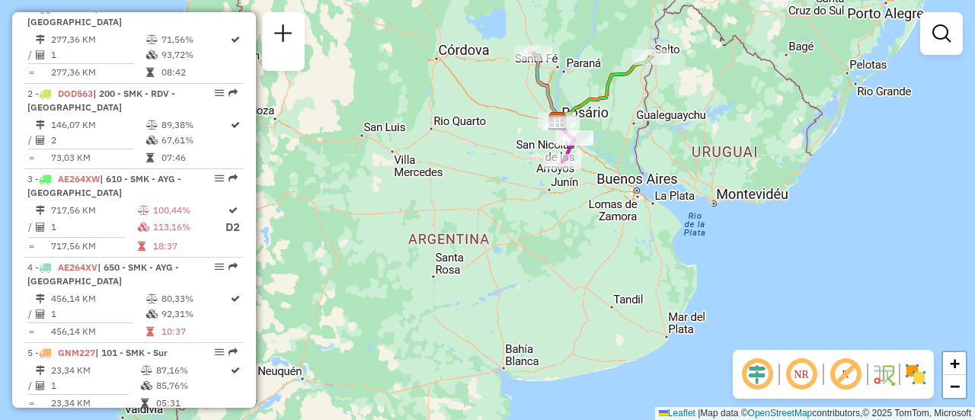
drag, startPoint x: 463, startPoint y: 321, endPoint x: 535, endPoint y: 240, distance: 107.9
click at [535, 239] on div "Janela de atendimento Grade de atendimento Capacidade Transportadoras Veículos …" at bounding box center [487, 210] width 975 height 420
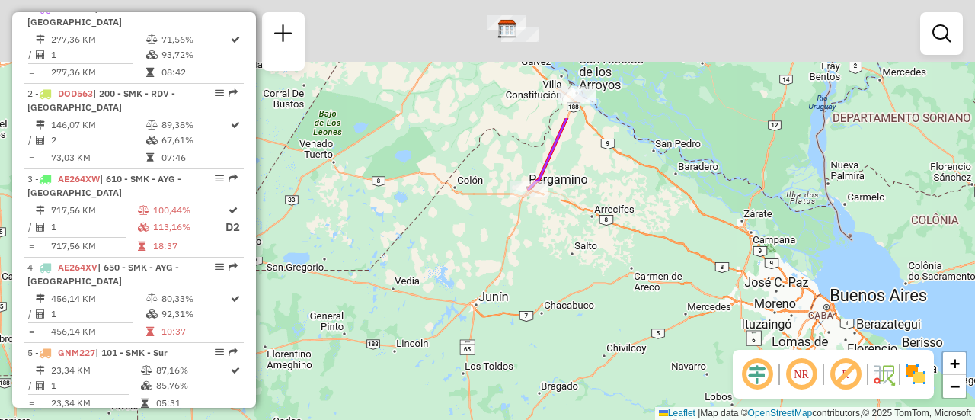
drag, startPoint x: 589, startPoint y: 275, endPoint x: 594, endPoint y: 382, distance: 106.7
click at [594, 382] on div "Janela de atendimento Grade de atendimento Capacidade Transportadoras Veículos …" at bounding box center [487, 210] width 975 height 420
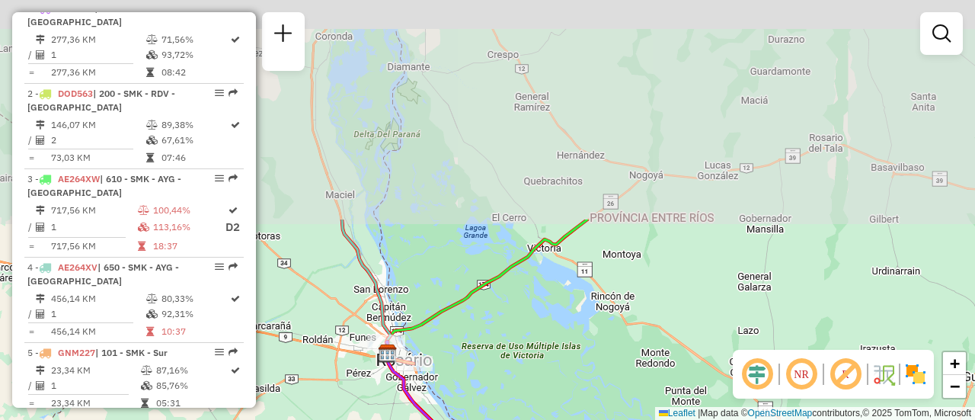
drag, startPoint x: 579, startPoint y: 202, endPoint x: 598, endPoint y: 434, distance: 233.0
click at [598, 419] on html "Aguarde... Pop-up bloqueado! Seu navegador bloqueou automáticamente a abertura …" at bounding box center [487, 210] width 975 height 420
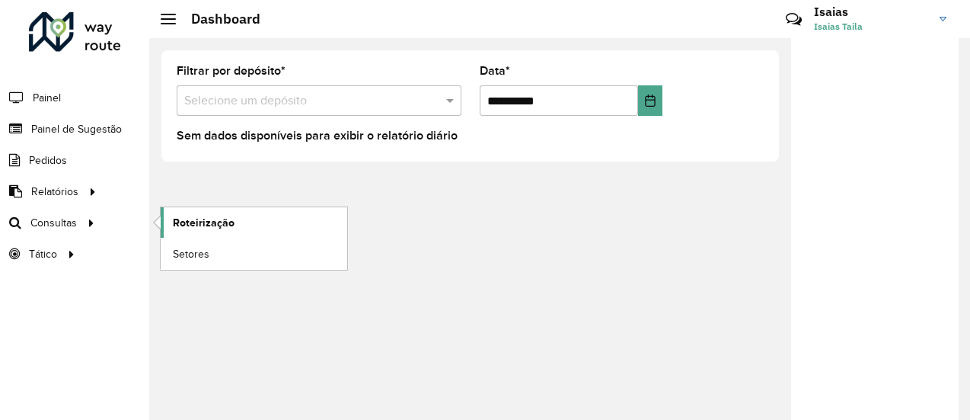
click at [187, 217] on span "Roteirização" at bounding box center [204, 223] width 62 height 16
click at [198, 223] on span "Roteirização" at bounding box center [204, 223] width 62 height 16
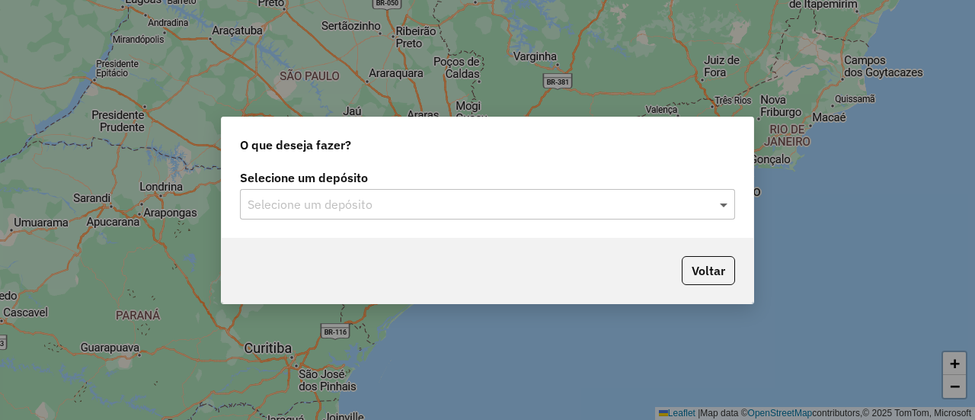
click at [723, 206] on span at bounding box center [725, 204] width 19 height 18
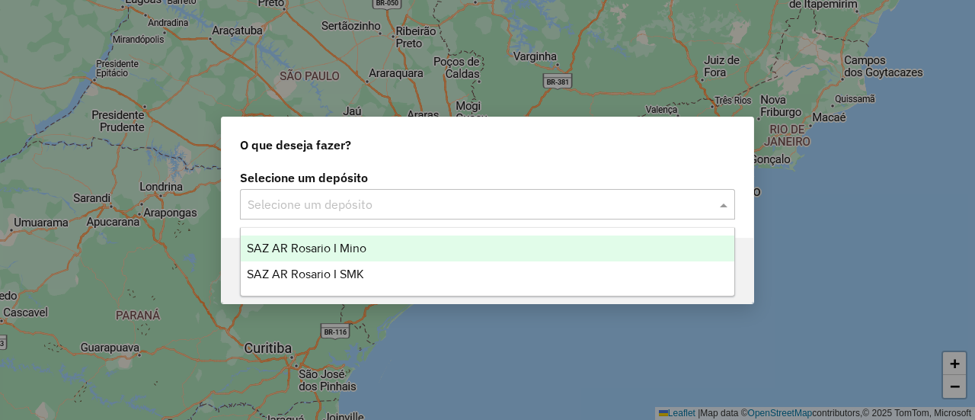
click at [344, 248] on span "SAZ AR Rosario I Mino" at bounding box center [307, 247] width 120 height 13
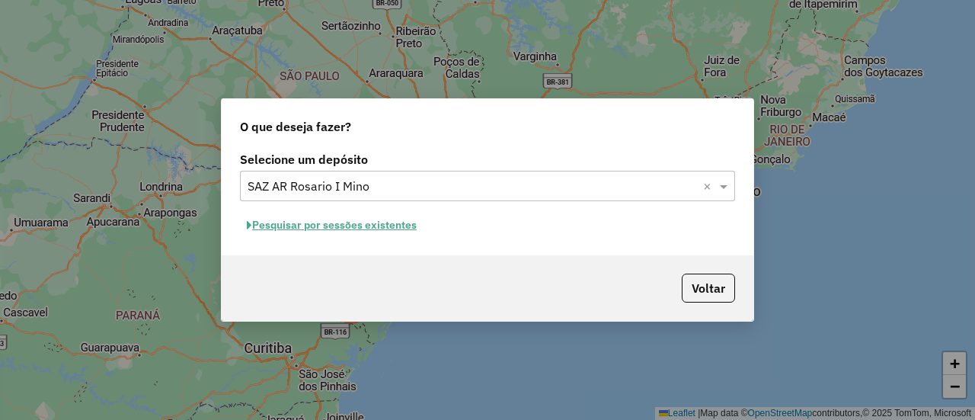
click at [360, 225] on button "Pesquisar por sessões existentes" at bounding box center [332, 225] width 184 height 24
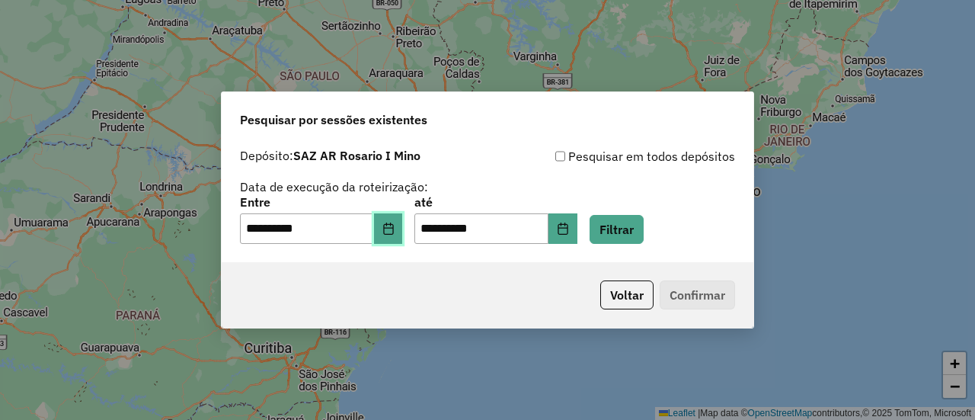
click at [393, 230] on icon "Choose Date" at bounding box center [388, 228] width 10 height 12
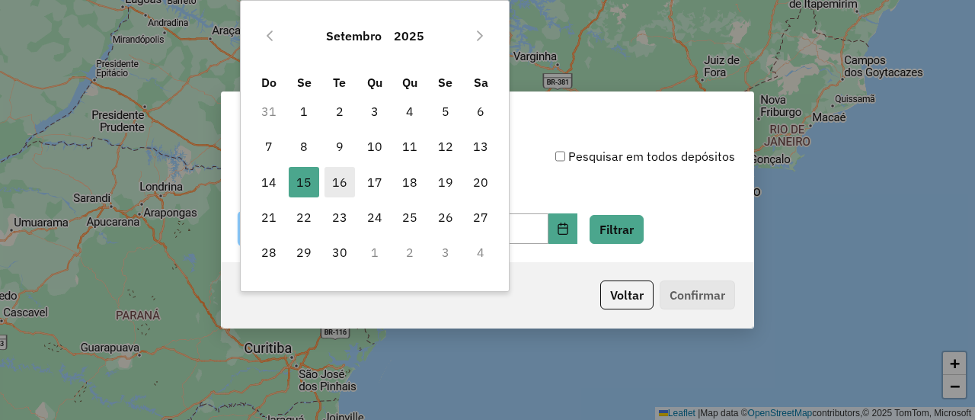
click at [342, 180] on span "16" at bounding box center [339, 182] width 30 height 30
type input "**********"
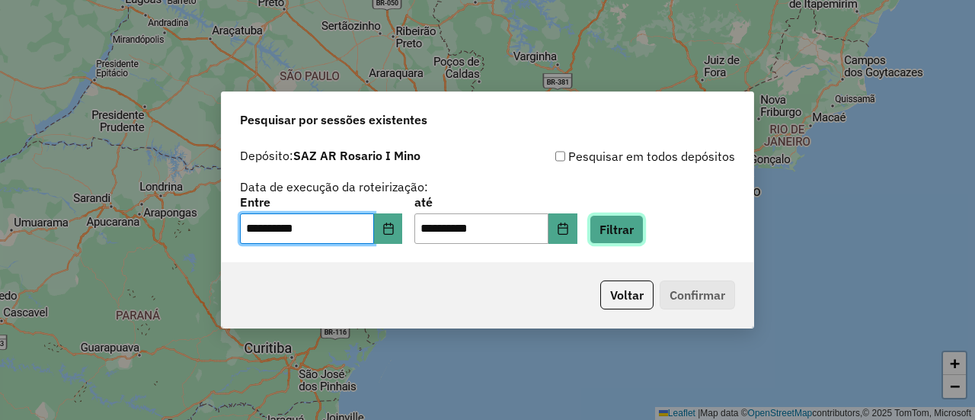
click at [643, 234] on button "Filtrar" at bounding box center [616, 229] width 54 height 29
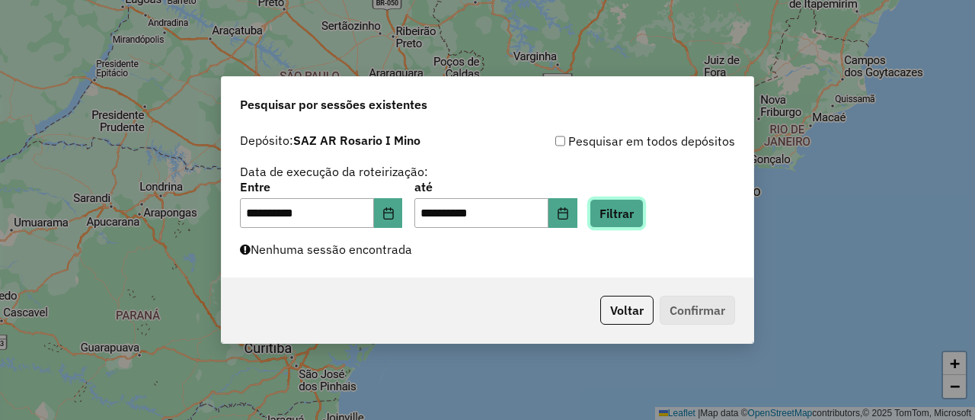
click at [643, 219] on button "Filtrar" at bounding box center [616, 213] width 54 height 29
